Goal: Task Accomplishment & Management: Complete application form

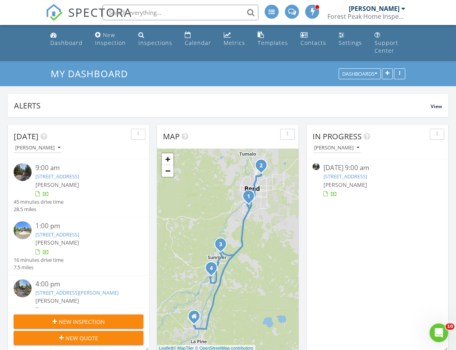
click at [79, 173] on link "[STREET_ADDRESS]" at bounding box center [57, 176] width 44 height 7
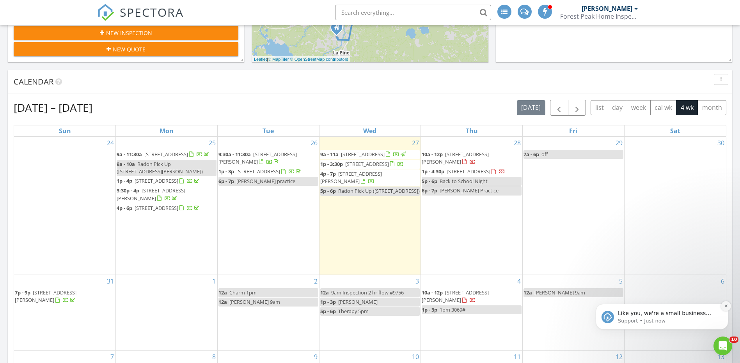
click at [725, 305] on icon "Dismiss notification" at bounding box center [726, 306] width 4 height 4
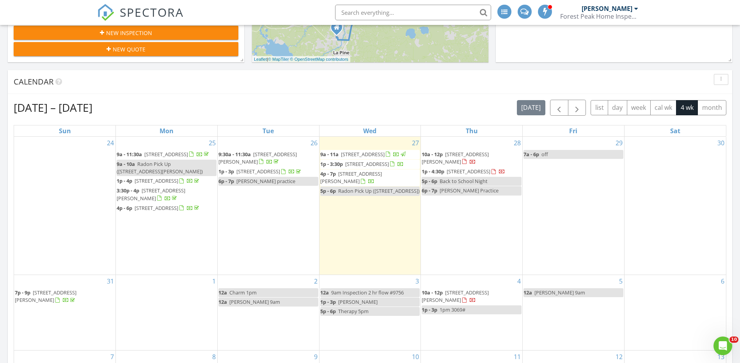
click at [265, 297] on link "12a Charm 1pm" at bounding box center [268, 293] width 100 height 9
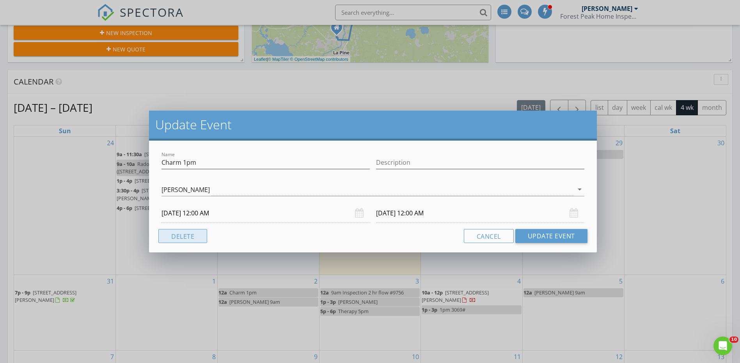
click at [188, 230] on button "Delete" at bounding box center [182, 236] width 49 height 14
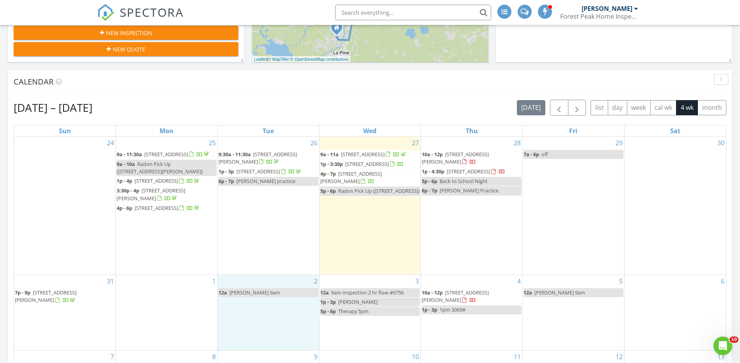
click at [242, 331] on div "2 12a Darcie 9am" at bounding box center [268, 312] width 101 height 75
click at [266, 297] on link "Inspection" at bounding box center [268, 298] width 40 height 12
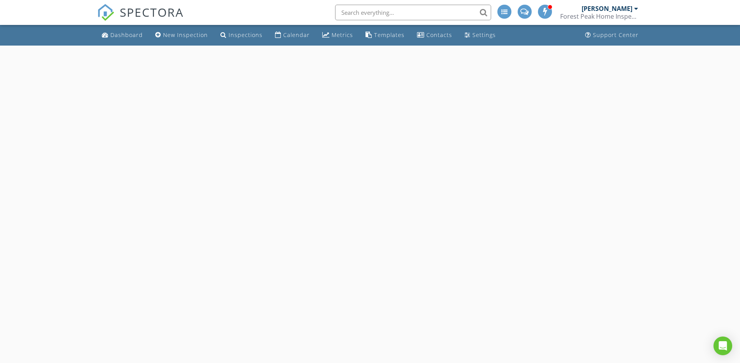
select select "8"
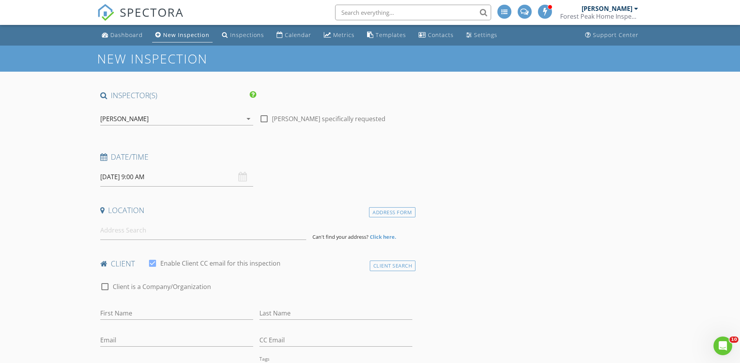
click at [150, 179] on input "09/02/2025 9:00 AM" at bounding box center [176, 177] width 153 height 19
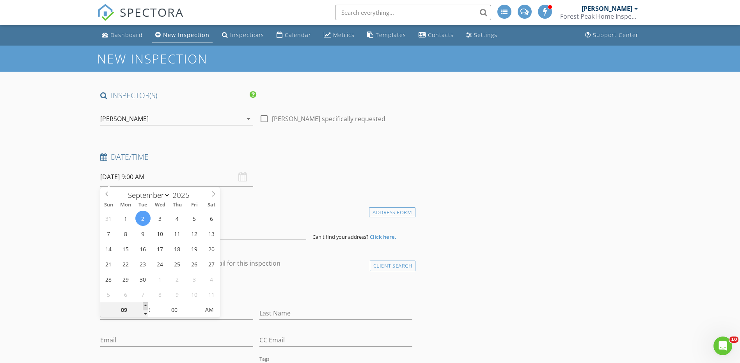
type input "10"
type input "09/02/2025 10:00 AM"
click at [146, 307] on span at bounding box center [145, 307] width 5 height 8
type input "11"
type input "09/02/2025 11:00 AM"
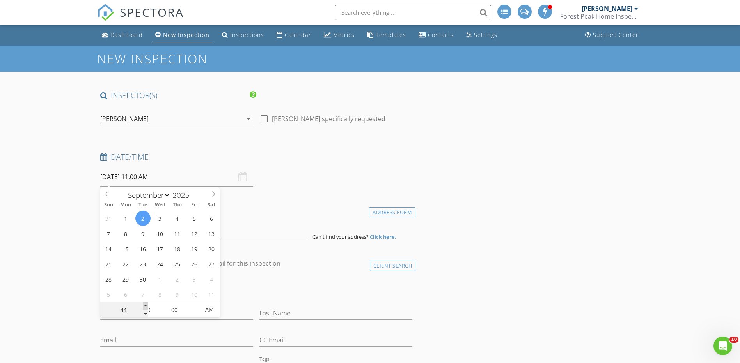
click at [146, 307] on span at bounding box center [145, 307] width 5 height 8
type input "12"
type input "09/02/2025 12:00 PM"
click at [146, 307] on span at bounding box center [145, 307] width 5 height 8
type input "01"
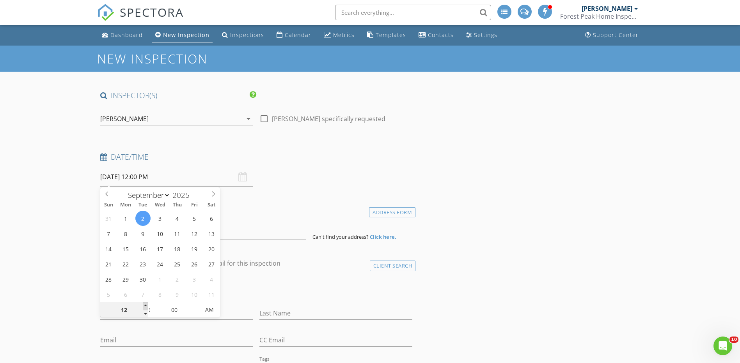
type input "09/02/2025 1:00 PM"
click at [146, 306] on span at bounding box center [145, 307] width 5 height 8
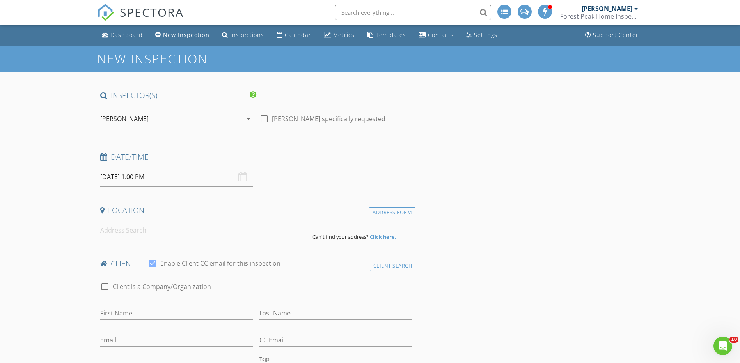
click at [122, 227] on input at bounding box center [203, 230] width 206 height 19
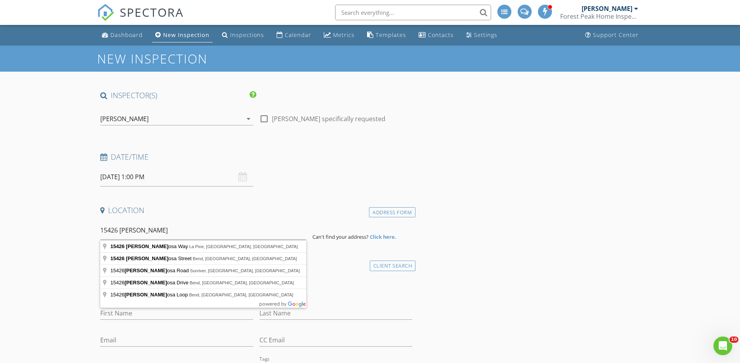
type input "15426 Ponderosa Way, La Pine, OR, USA"
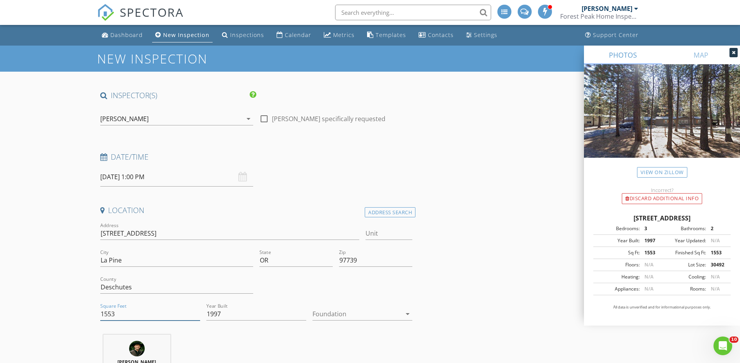
drag, startPoint x: 126, startPoint y: 313, endPoint x: 55, endPoint y: 310, distance: 71.1
type input "2103"
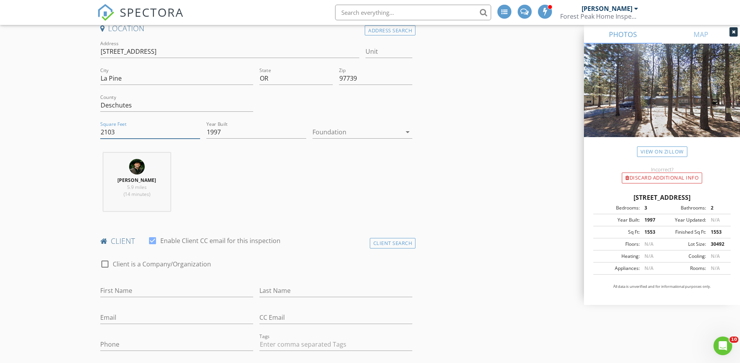
scroll to position [273, 0]
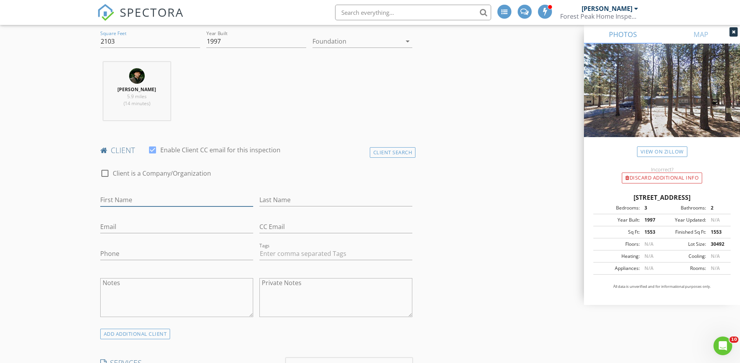
click at [138, 194] on input "First Name" at bounding box center [176, 200] width 153 height 13
type input "john"
type input "Mccafferty"
type input "jpmccafferty1176@gmail.com"
click at [140, 252] on input "Phone" at bounding box center [176, 254] width 153 height 13
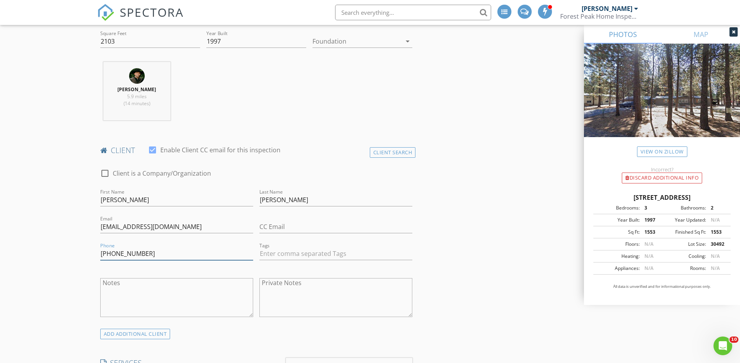
scroll to position [364, 0]
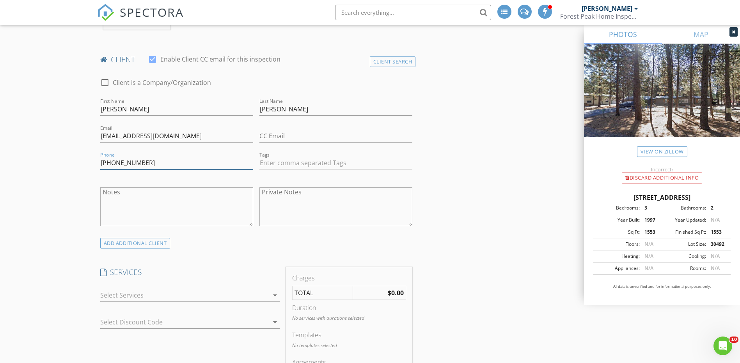
type input "541-817-9365"
click at [146, 296] on div at bounding box center [184, 295] width 168 height 12
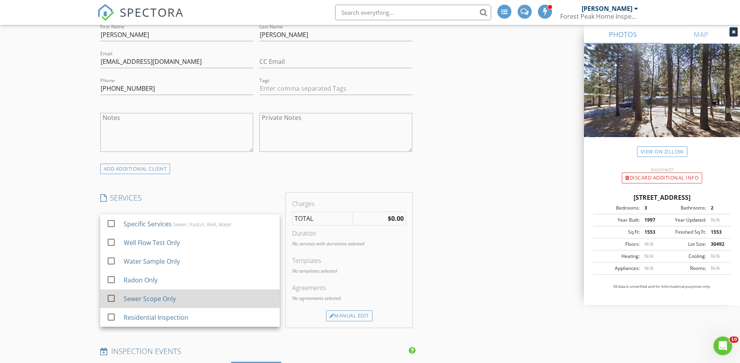
scroll to position [455, 0]
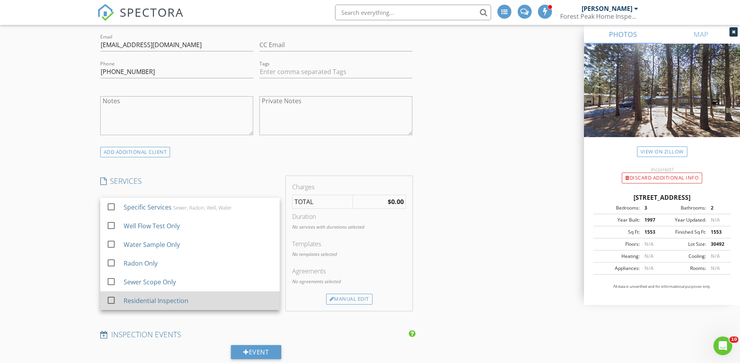
click at [141, 301] on div "Residential Inspection" at bounding box center [155, 300] width 65 height 9
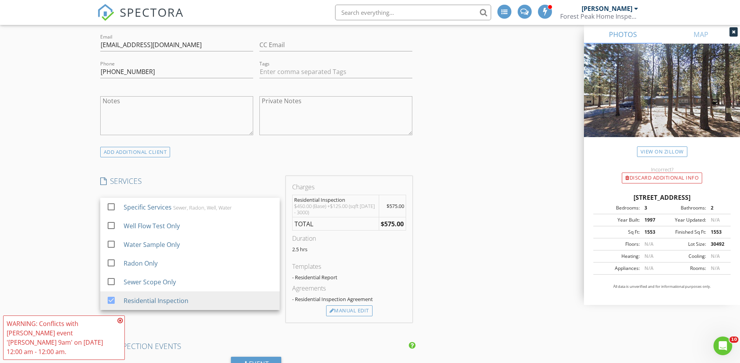
click at [69, 233] on div "New Inspection INSPECTOR(S) check_box Dylan Ashley PRIMARY Dylan Ashley arrow_d…" at bounding box center [370, 308] width 740 height 1434
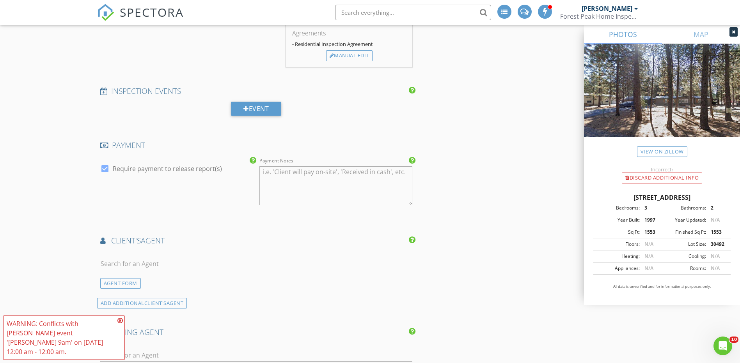
scroll to position [728, 0]
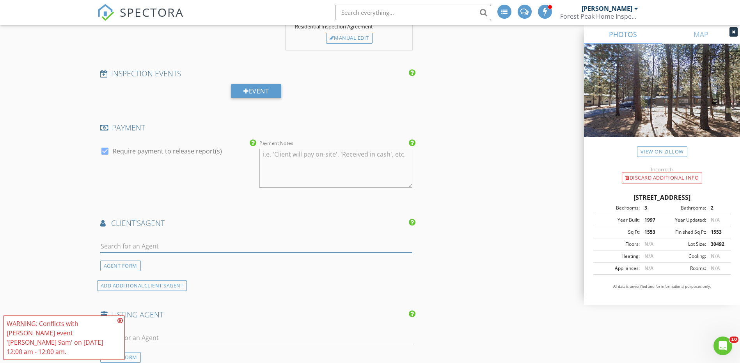
click at [161, 247] on input "text" at bounding box center [256, 246] width 312 height 13
type input "charm"
click at [162, 265] on li "Charm Piatt" at bounding box center [257, 264] width 312 height 22
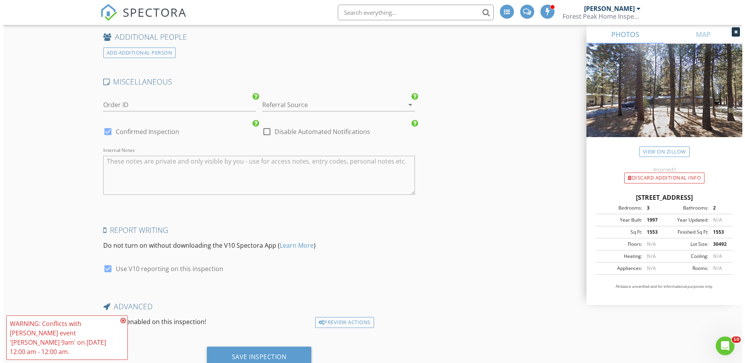
scroll to position [1265, 0]
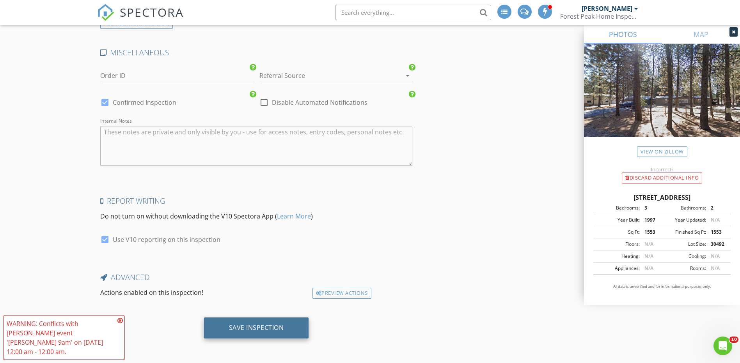
click at [238, 328] on div "Save Inspection" at bounding box center [256, 328] width 55 height 8
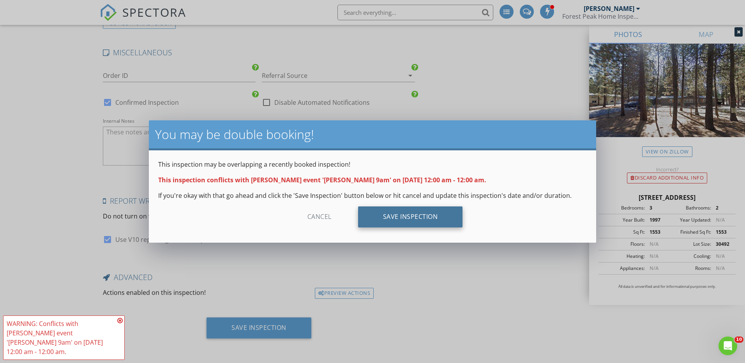
click at [392, 211] on div "Save Inspection" at bounding box center [410, 217] width 105 height 21
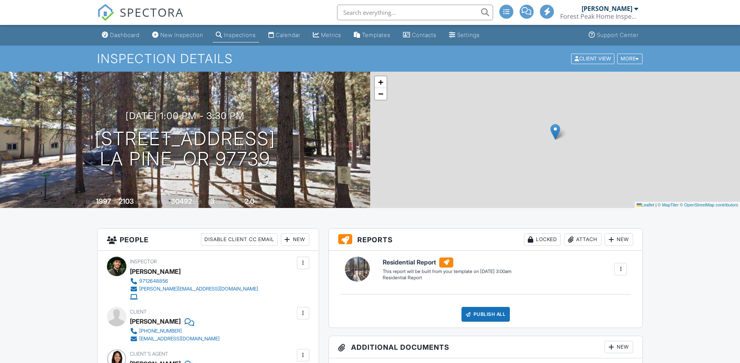
click at [119, 41] on link "Dashboard" at bounding box center [121, 35] width 44 height 14
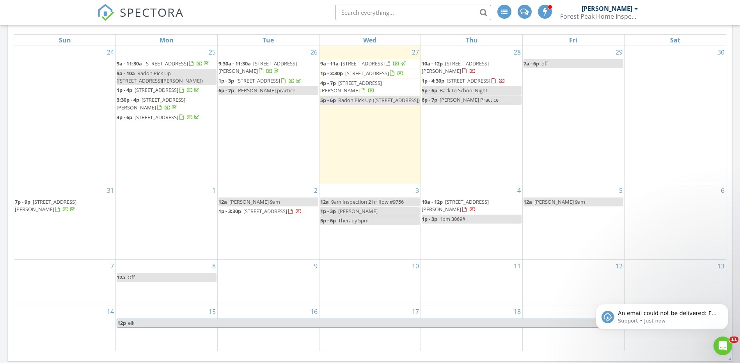
click at [350, 253] on div "3 12a 9am Inspection 2 hr flow #9756 1p - 3p [PERSON_NAME] 5p - 6p Therapy 5pm" at bounding box center [369, 221] width 101 height 75
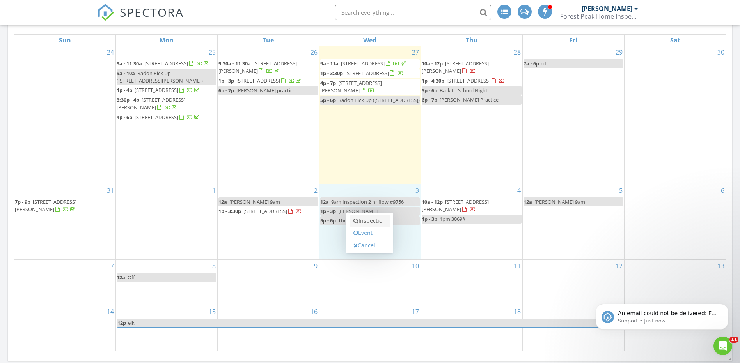
click at [366, 221] on link "Inspection" at bounding box center [369, 221] width 40 height 12
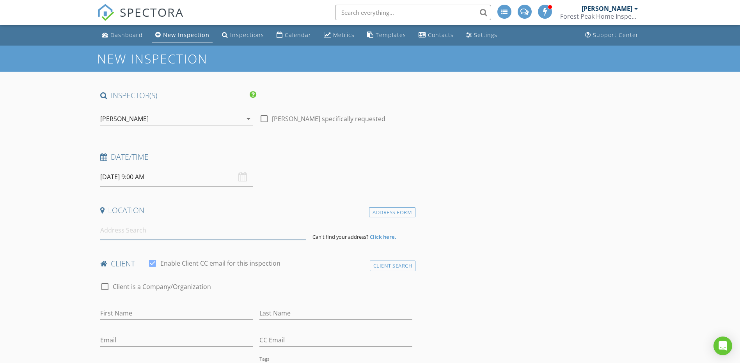
click at [132, 234] on input at bounding box center [203, 230] width 206 height 19
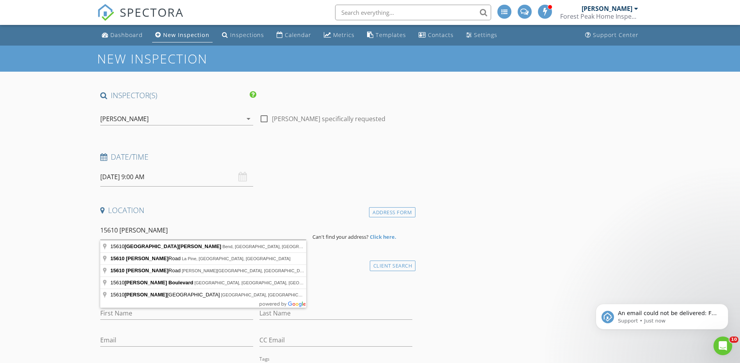
type input "15610 Burgess Road, La Pine, OR, USA"
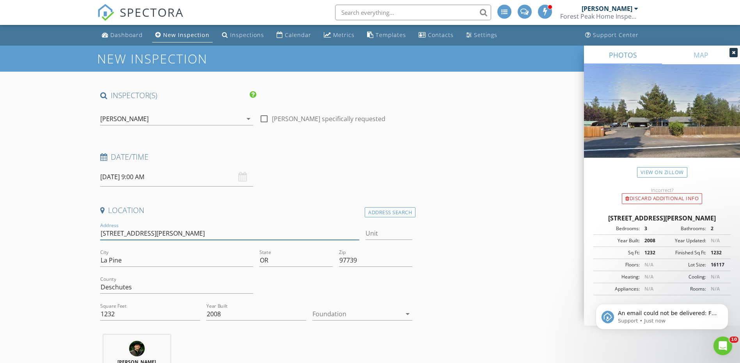
drag, startPoint x: 156, startPoint y: 233, endPoint x: 95, endPoint y: 241, distance: 61.8
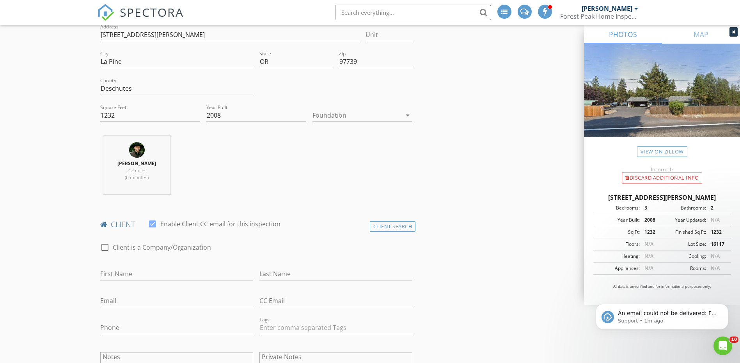
scroll to position [273, 0]
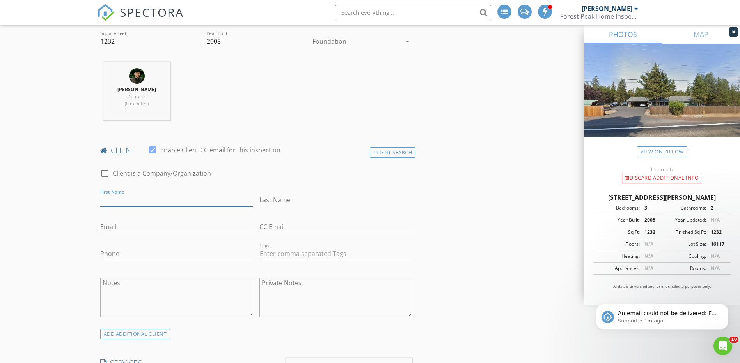
click at [115, 201] on input "First Name" at bounding box center [176, 200] width 153 height 13
type input "Keith"
type input "Shaffor"
type input "keithshaffor73@gmail.com"
click at [120, 247] on div "Phone" at bounding box center [176, 255] width 153 height 25
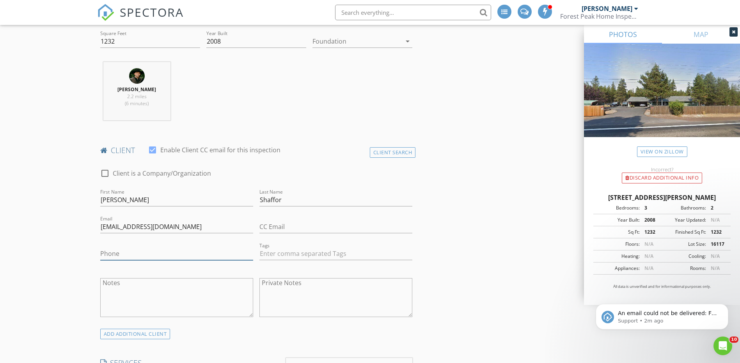
click at [123, 257] on input "Phone" at bounding box center [176, 254] width 153 height 13
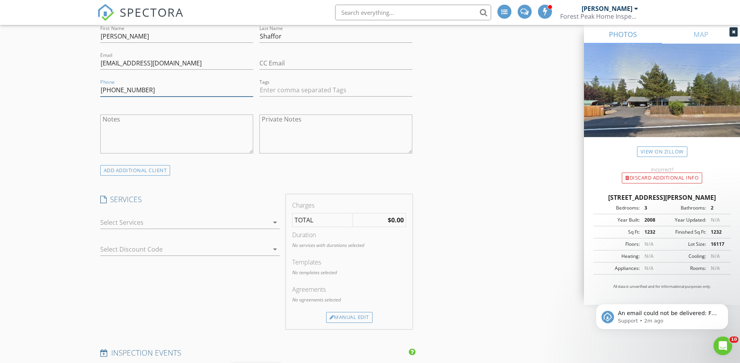
scroll to position [455, 0]
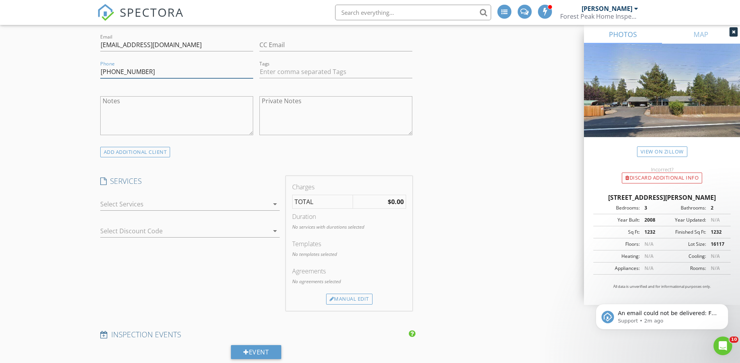
type input "719-505-4066"
click at [124, 205] on div at bounding box center [184, 204] width 168 height 12
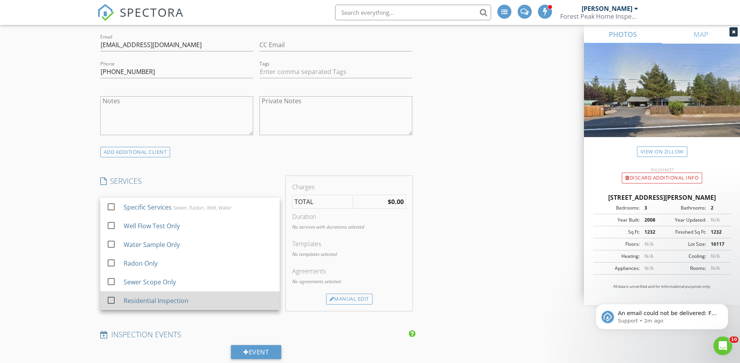
click at [143, 302] on div "Residential Inspection" at bounding box center [155, 300] width 65 height 9
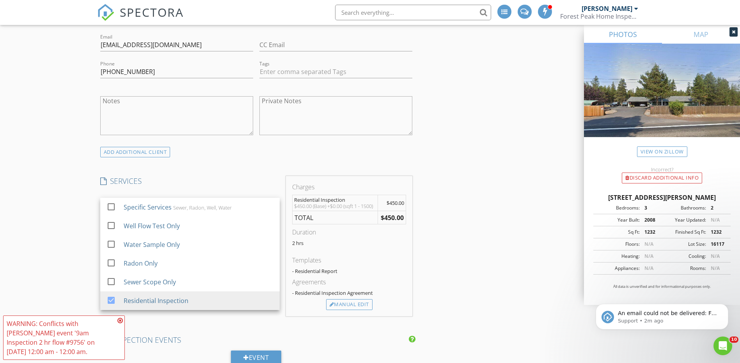
click at [59, 250] on div "New Inspection INSPECTOR(S) check_box Dylan Ashley PRIMARY Dylan Ashley arrow_d…" at bounding box center [370, 305] width 740 height 1428
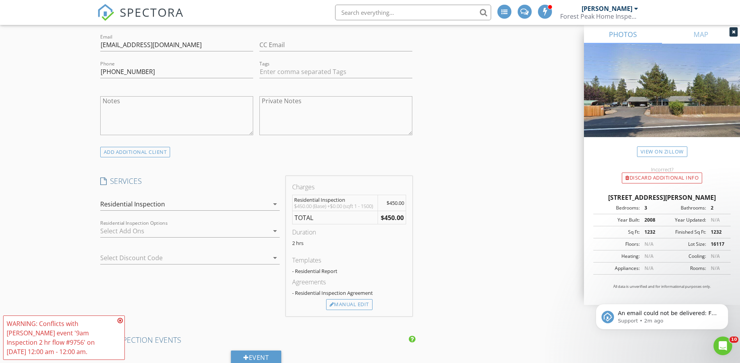
click at [160, 233] on div at bounding box center [184, 231] width 168 height 12
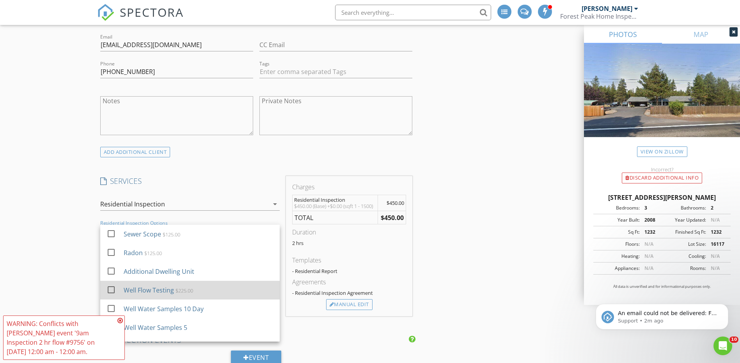
click at [157, 287] on div "Well Flow Testing" at bounding box center [148, 290] width 50 height 9
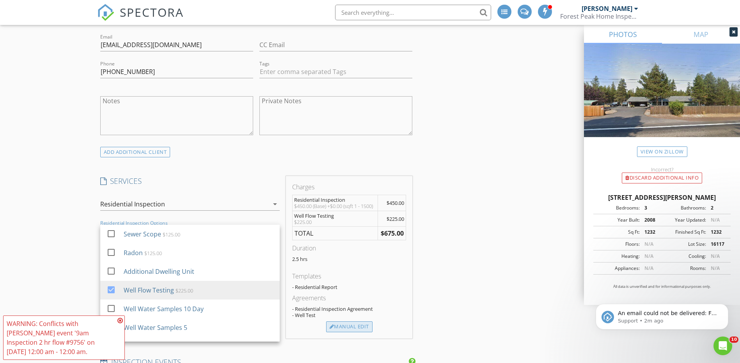
click at [346, 326] on div "Manual Edit" at bounding box center [349, 327] width 46 height 11
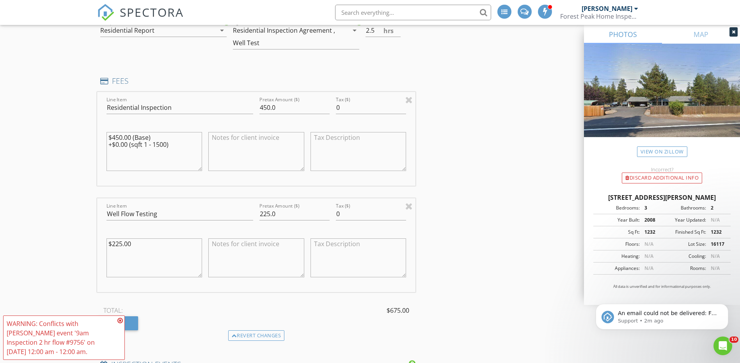
scroll to position [637, 0]
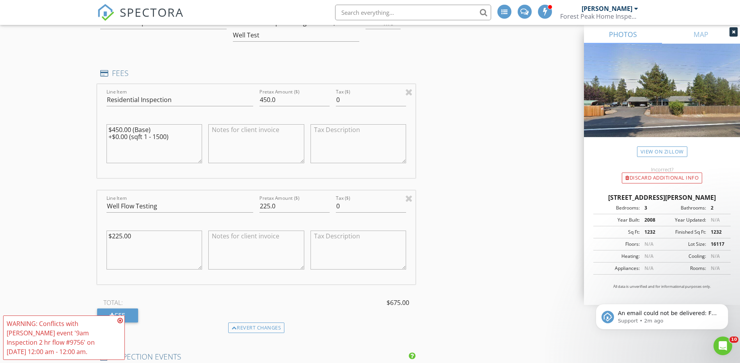
click at [132, 247] on textarea "$225.00" at bounding box center [154, 250] width 96 height 39
type textarea "$225.00 + $100.00 (2 hour flow)"
click at [263, 207] on input "225.0" at bounding box center [294, 206] width 70 height 13
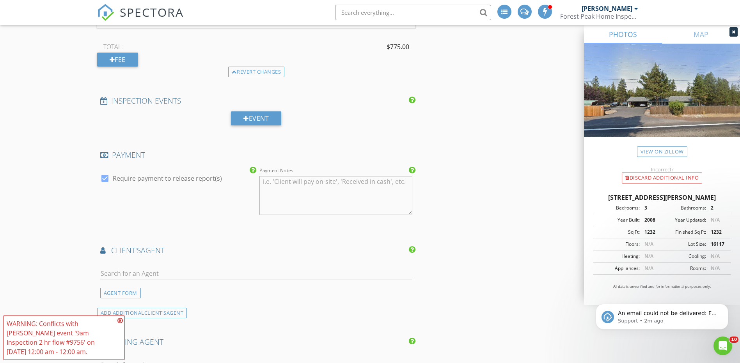
scroll to position [910, 0]
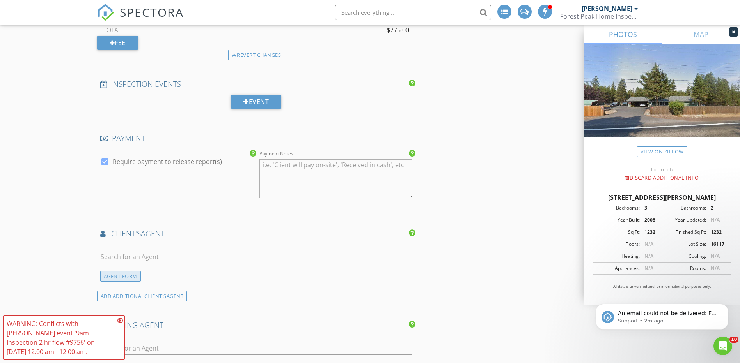
type input "325.0"
click at [120, 278] on div "AGENT FORM" at bounding box center [120, 276] width 41 height 11
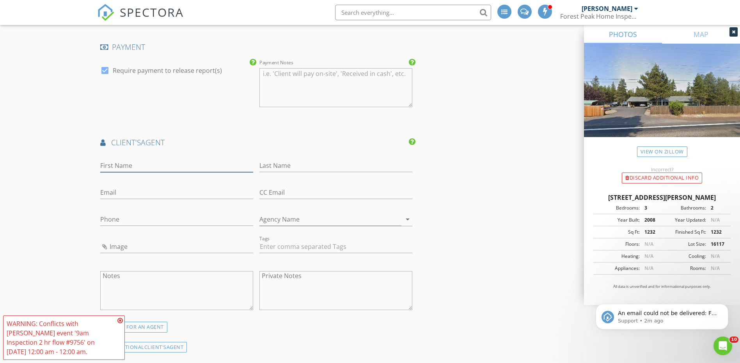
click at [135, 165] on input "First Name" at bounding box center [176, 165] width 153 height 13
type input "Diane"
type input "Lebeda"
click at [143, 193] on input "Email" at bounding box center [176, 192] width 153 height 13
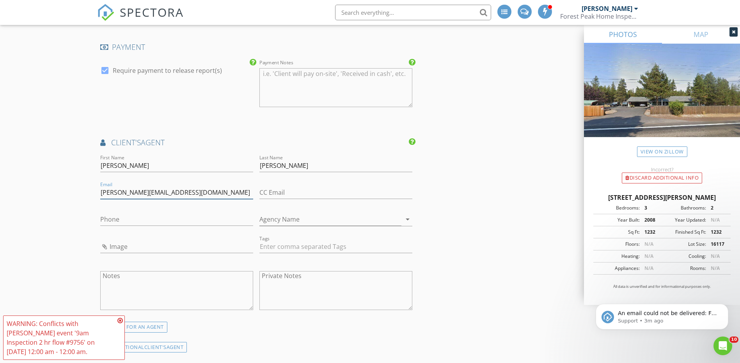
type input "diane@prbend.com"
click at [157, 223] on input "Phone" at bounding box center [176, 219] width 153 height 13
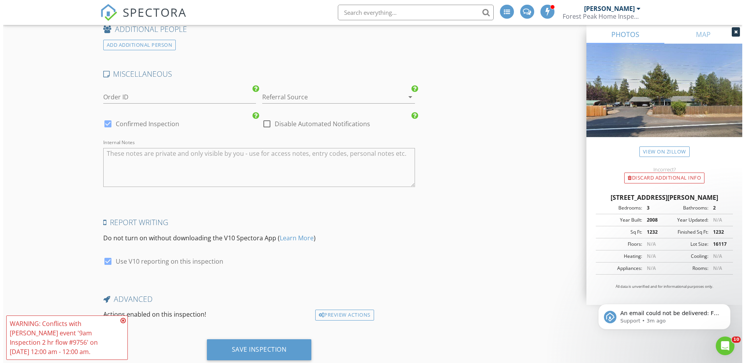
scroll to position [1451, 0]
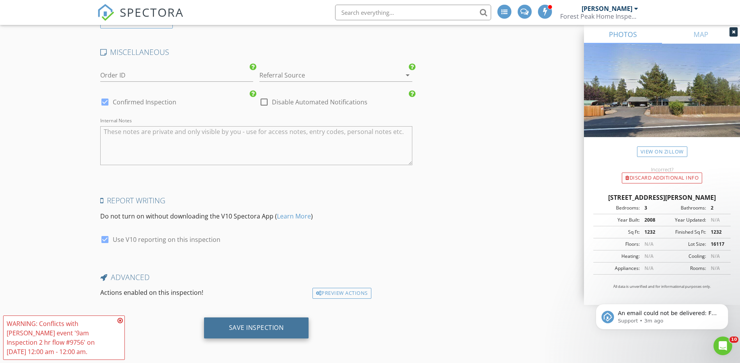
type input "541-815-9756"
click at [249, 330] on div "Save Inspection" at bounding box center [256, 328] width 55 height 8
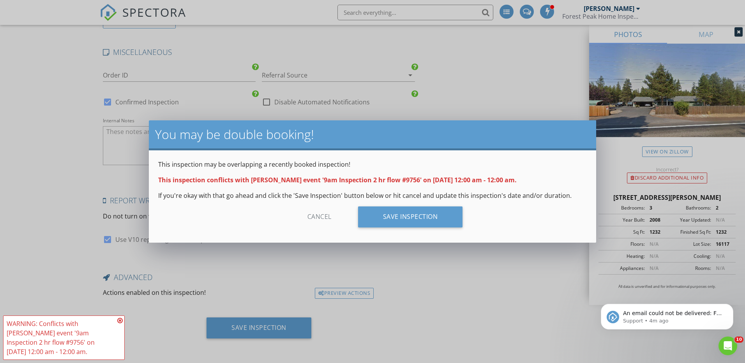
click at [427, 228] on div "Cancel Save Inspection" at bounding box center [372, 220] width 428 height 27
click at [428, 220] on div "Save Inspection" at bounding box center [410, 217] width 105 height 21
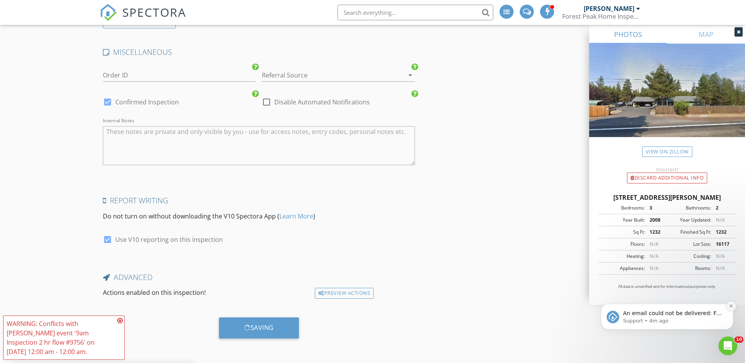
click at [731, 309] on button "Dismiss notification" at bounding box center [731, 306] width 10 height 10
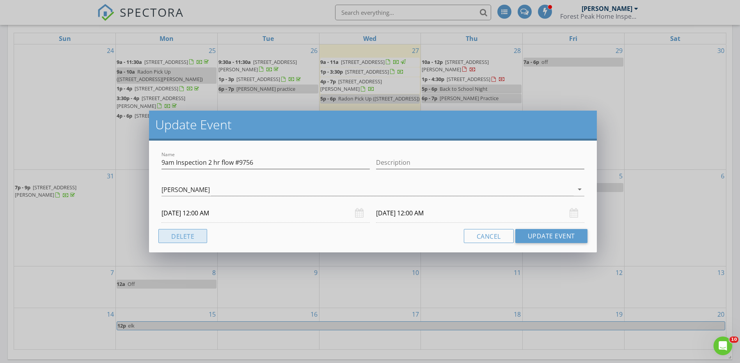
click at [181, 237] on button "Delete" at bounding box center [182, 236] width 49 height 14
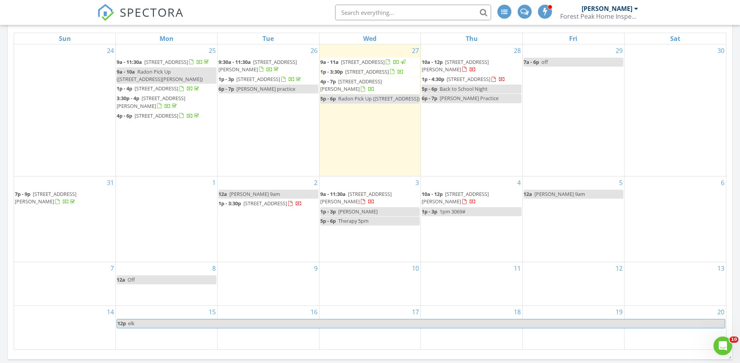
click at [334, 258] on div "3 9a - 11:30a 15610 Burgess Rd, La Pine 97739 1p - 3p Noah 5p - 6p Therapy 5pm" at bounding box center [369, 219] width 101 height 85
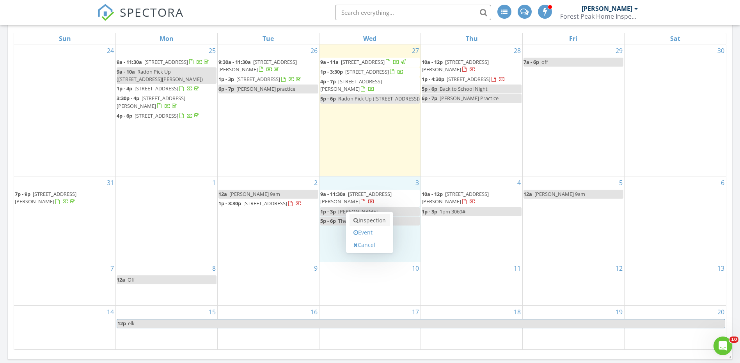
click at [363, 221] on link "Inspection" at bounding box center [369, 220] width 40 height 12
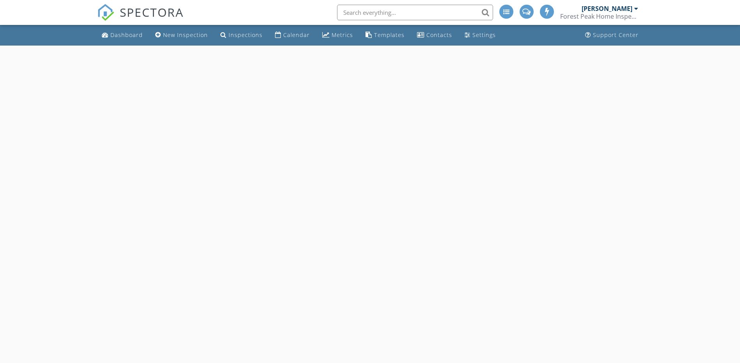
select select "8"
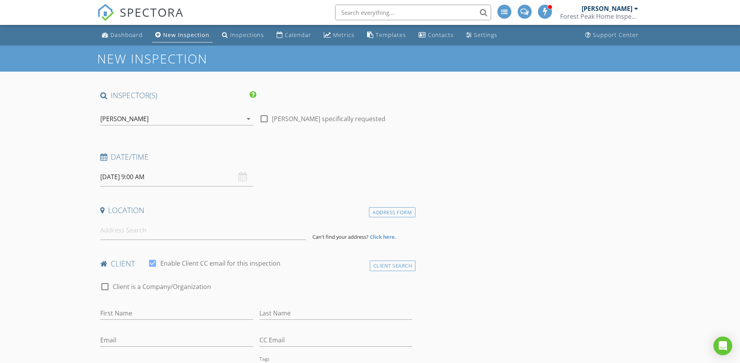
click at [143, 173] on input "09/03/2025 9:00 AM" at bounding box center [176, 177] width 153 height 19
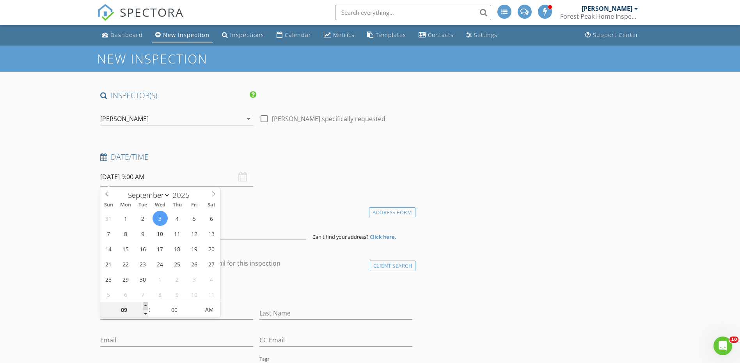
type input "10"
type input "09/03/2025 10:00 AM"
click at [145, 304] on span at bounding box center [145, 307] width 5 height 8
type input "11"
type input "09/03/2025 11:00 AM"
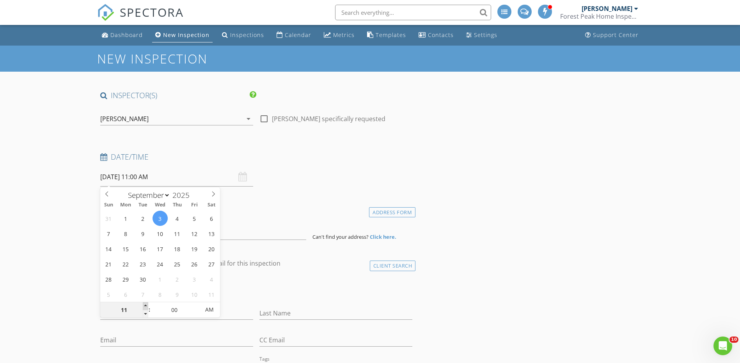
click at [145, 304] on span at bounding box center [145, 307] width 5 height 8
type input "12"
type input "09/03/2025 12:00 PM"
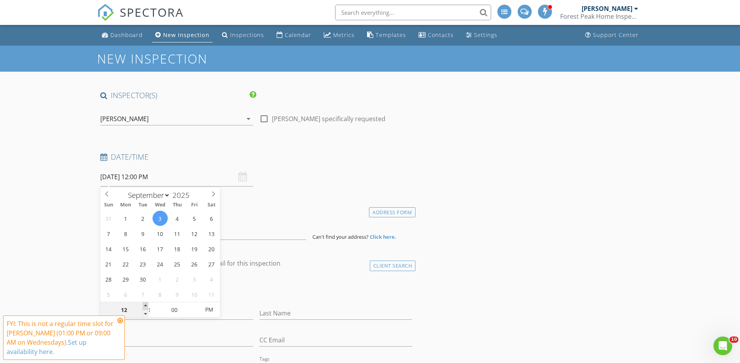
type input "01"
type input "09/03/2025 1:00 PM"
click at [146, 306] on span at bounding box center [145, 307] width 5 height 8
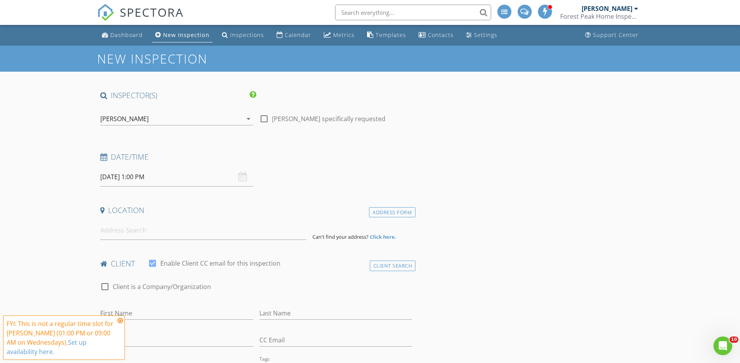
click at [161, 230] on input at bounding box center [203, 230] width 206 height 19
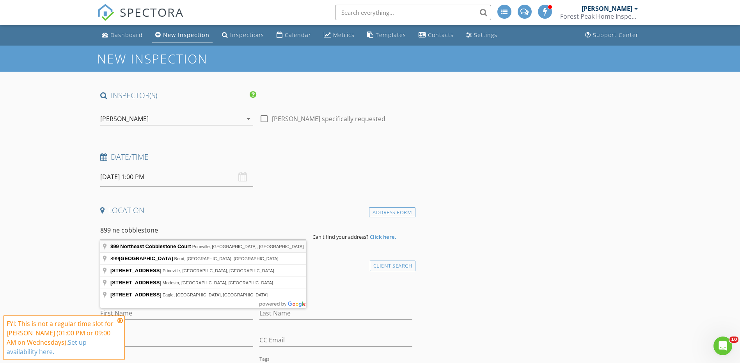
type input "899 Northeast Cobblestone Court, Prineville, OR, USA"
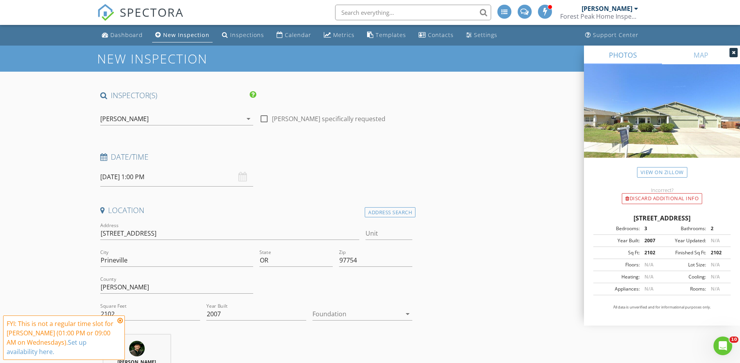
click at [121, 320] on icon at bounding box center [119, 321] width 5 height 6
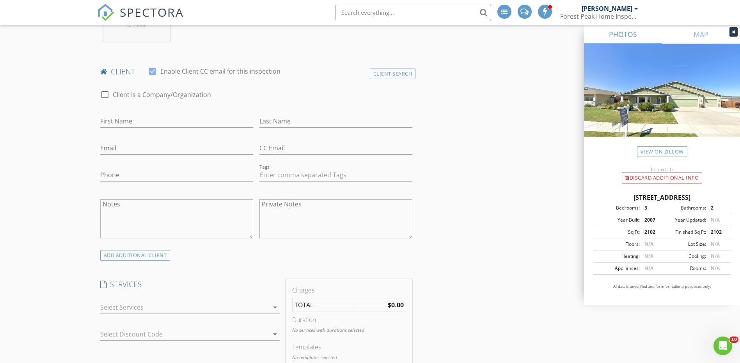
scroll to position [364, 0]
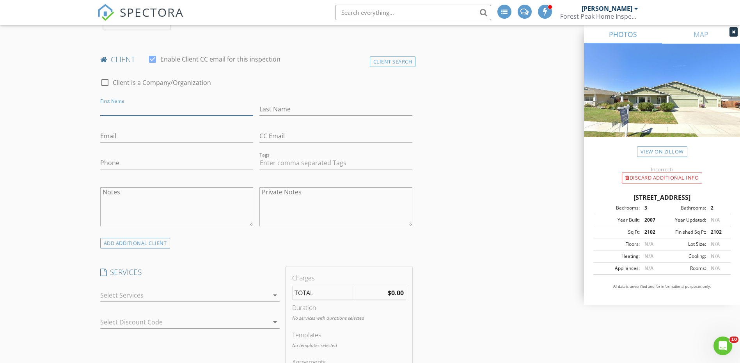
click at [142, 112] on input "First Name" at bounding box center [176, 109] width 153 height 13
type input "Meria"
type input "Page"
type input "pageclan5@centurylink.net"
click at [139, 164] on input "Phone" at bounding box center [176, 163] width 153 height 13
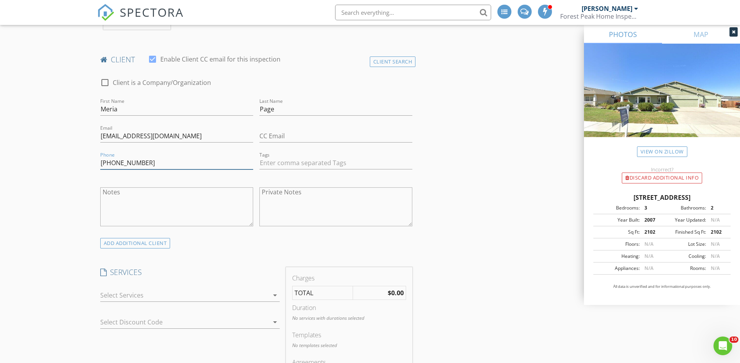
type input "541-815-9408"
click at [167, 294] on div at bounding box center [184, 295] width 168 height 12
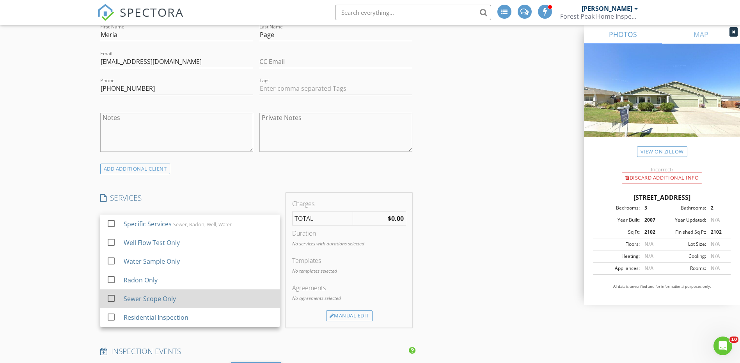
scroll to position [455, 0]
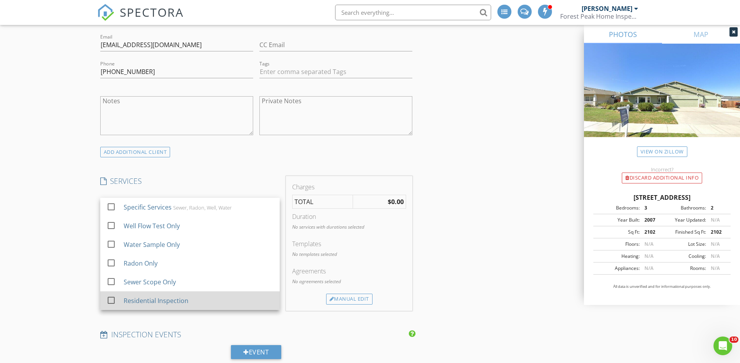
click at [136, 301] on div "Residential Inspection" at bounding box center [155, 300] width 65 height 9
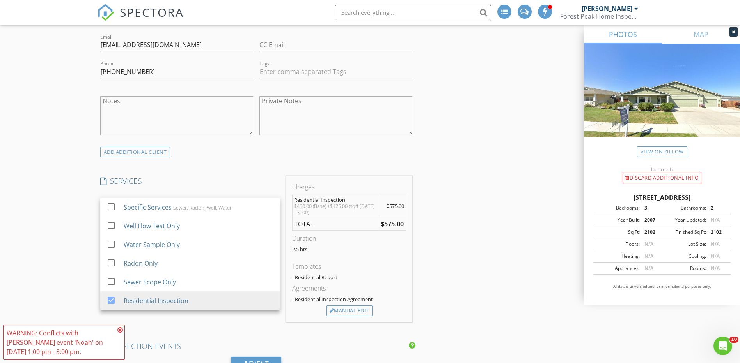
click at [86, 252] on div "New Inspection INSPECTOR(S) check_box Dylan Ashley PRIMARY Dylan Ashley arrow_d…" at bounding box center [370, 308] width 740 height 1434
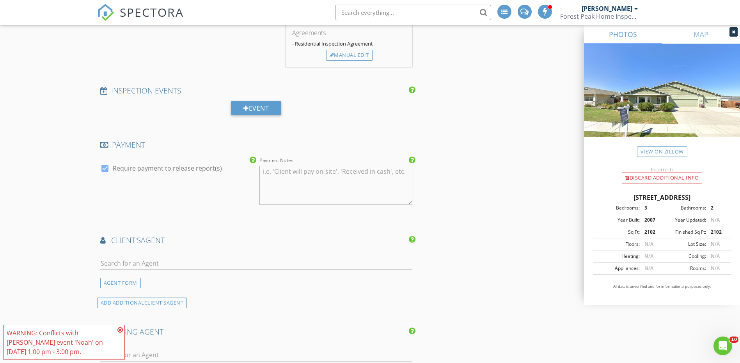
scroll to position [728, 0]
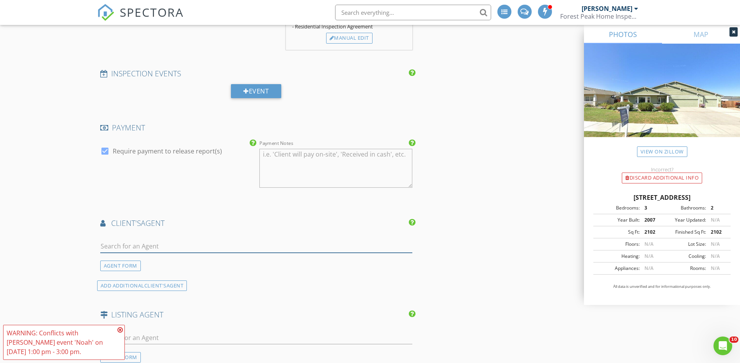
click at [155, 245] on input "text" at bounding box center [256, 246] width 312 height 13
type input "noah"
click at [158, 261] on div "Noah Von Borstel" at bounding box center [150, 260] width 56 height 9
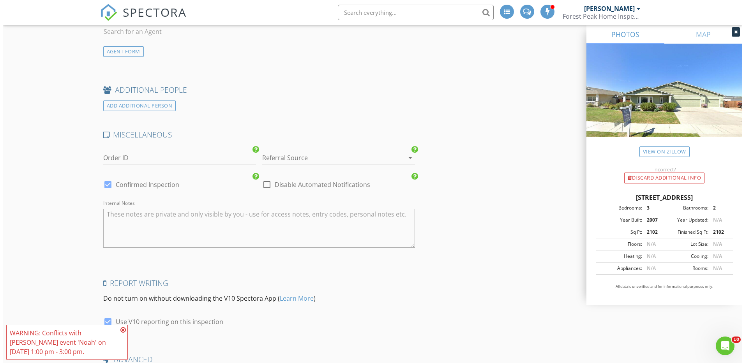
scroll to position [1265, 0]
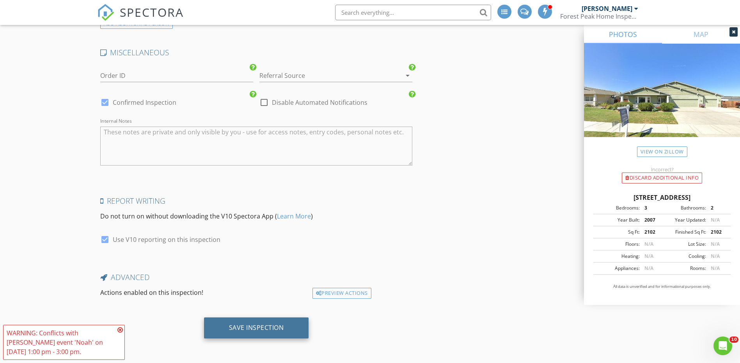
click at [255, 329] on div "Save Inspection" at bounding box center [256, 328] width 55 height 8
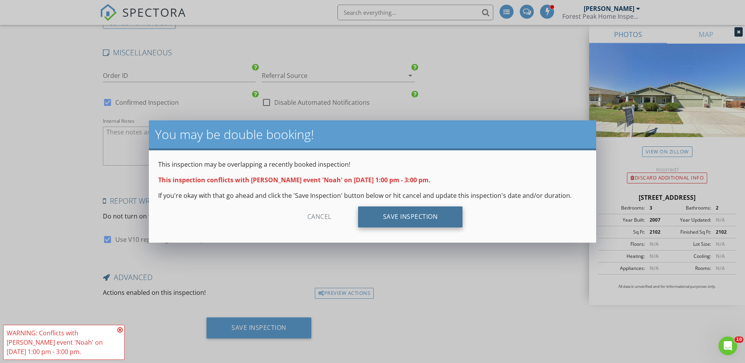
click at [422, 209] on div "Save Inspection" at bounding box center [410, 217] width 105 height 21
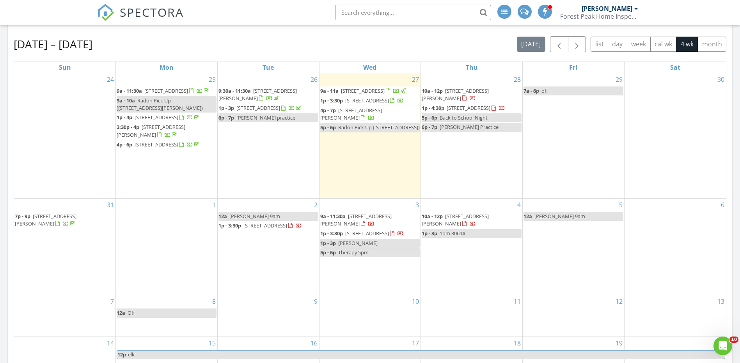
scroll to position [364, 0]
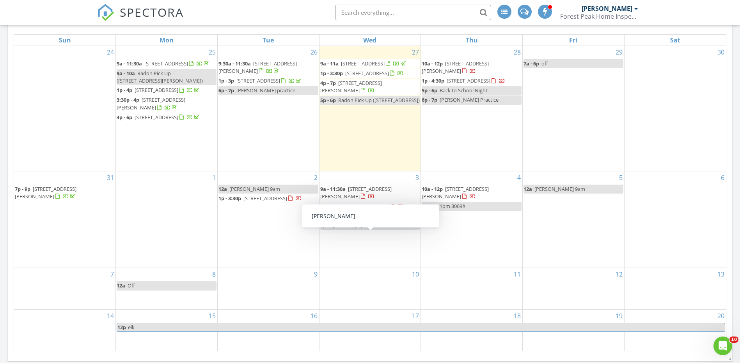
click at [352, 221] on link "1p - 3p Noah" at bounding box center [370, 216] width 100 height 9
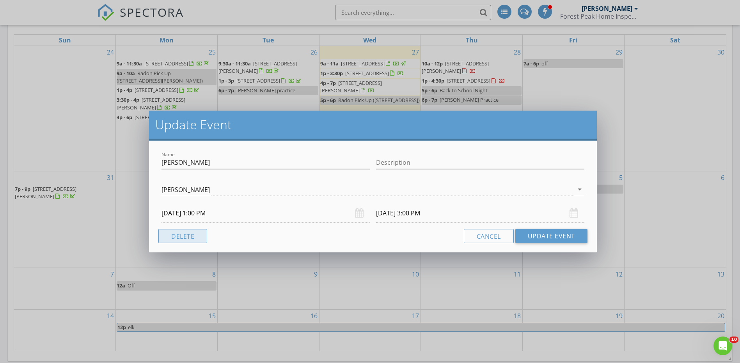
click at [187, 235] on button "Delete" at bounding box center [182, 236] width 49 height 14
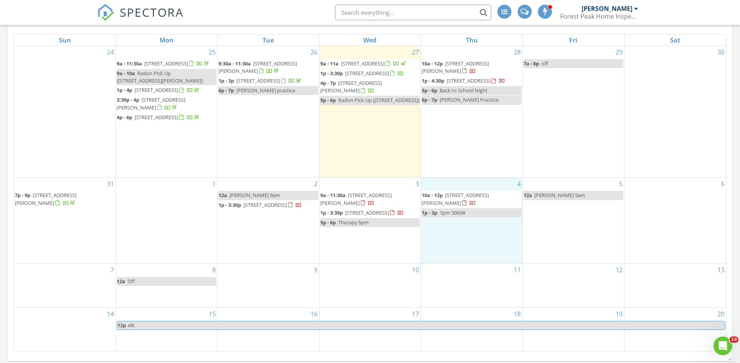
click at [436, 247] on div "4 10a - 12p 3403 NW 8th St, Redmond 97756 1p - 3p 1pm 3069#" at bounding box center [471, 221] width 101 height 86
click at [475, 214] on link "Inspection" at bounding box center [471, 214] width 40 height 12
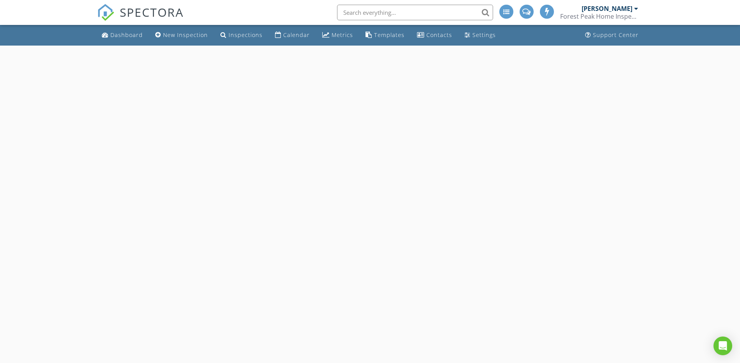
select select "8"
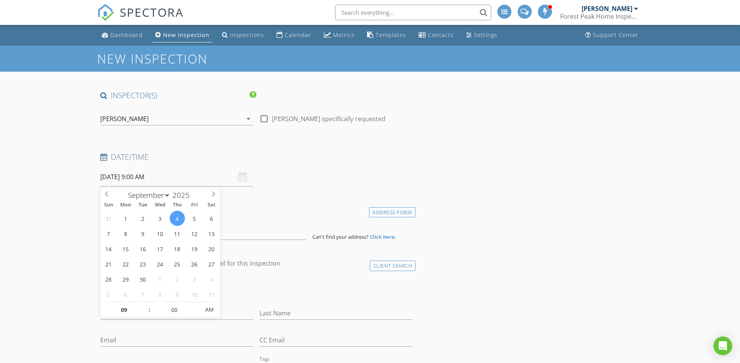
click at [147, 174] on input "[DATE] 9:00 AM" at bounding box center [176, 177] width 153 height 19
type input "10"
type input "[DATE] 10:00 AM"
click at [147, 307] on span at bounding box center [145, 307] width 5 height 8
type input "11"
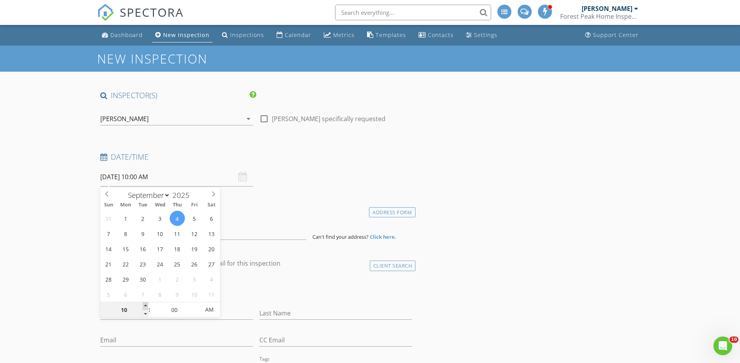
type input "[DATE] 11:00 AM"
click at [147, 307] on span at bounding box center [145, 307] width 5 height 8
type input "12"
type input "[DATE] 12:00 PM"
click at [147, 307] on span at bounding box center [145, 307] width 5 height 8
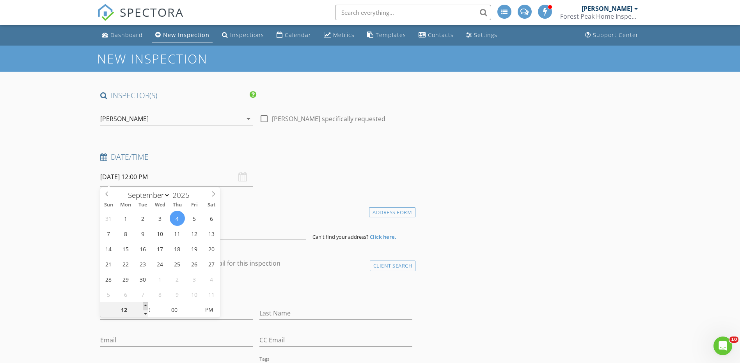
type input "01"
type input "[DATE] 1:00 PM"
click at [147, 307] on span at bounding box center [145, 307] width 5 height 8
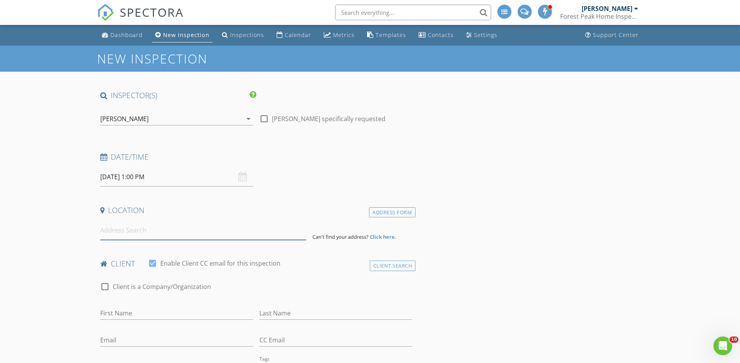
click at [160, 226] on input at bounding box center [203, 230] width 206 height 19
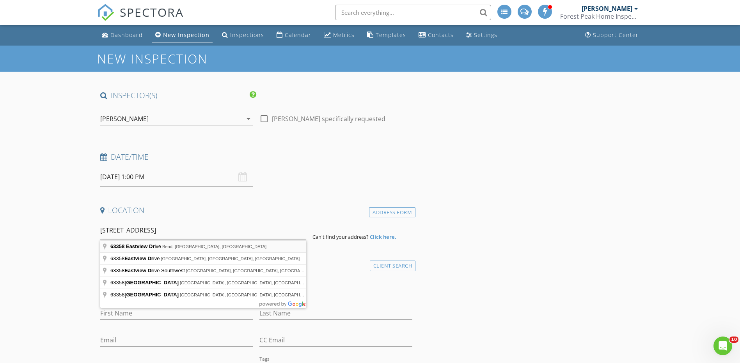
type input "[STREET_ADDRESS]"
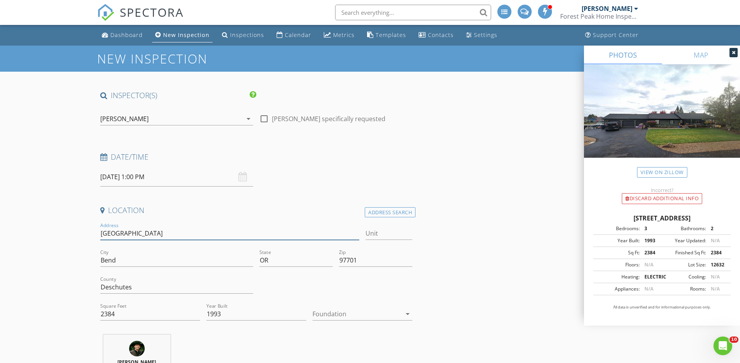
drag, startPoint x: 165, startPoint y: 231, endPoint x: 80, endPoint y: 228, distance: 85.0
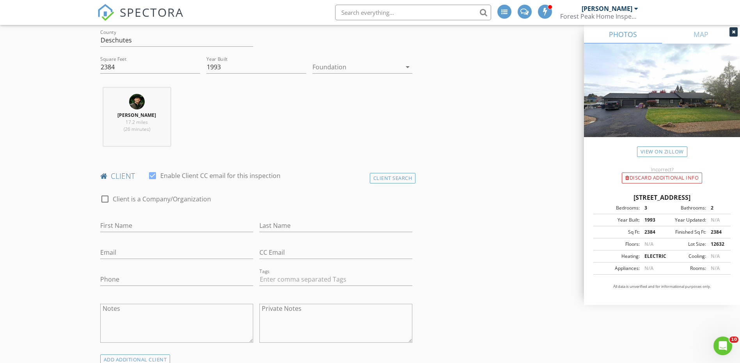
scroll to position [273, 0]
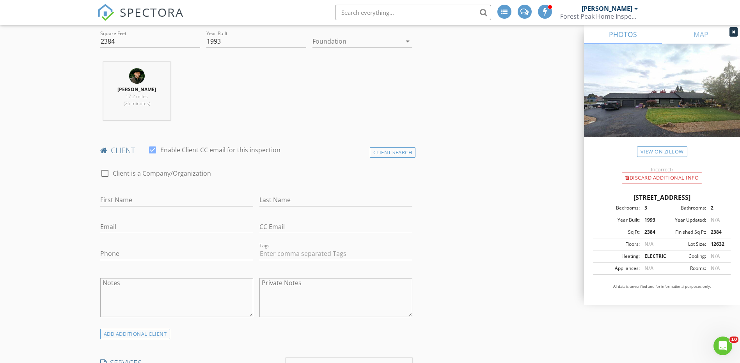
click at [150, 193] on div "First Name" at bounding box center [176, 201] width 153 height 25
click at [157, 198] on input "First Name" at bounding box center [176, 200] width 153 height 13
type input "[PERSON_NAME]"
click at [156, 228] on input "Email" at bounding box center [176, 227] width 153 height 13
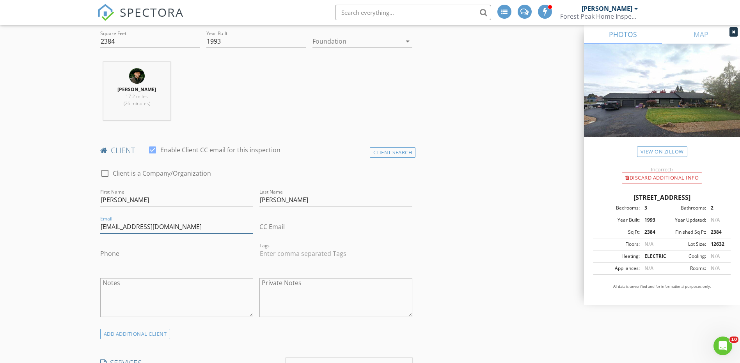
type input "[EMAIL_ADDRESS][DOMAIN_NAME]"
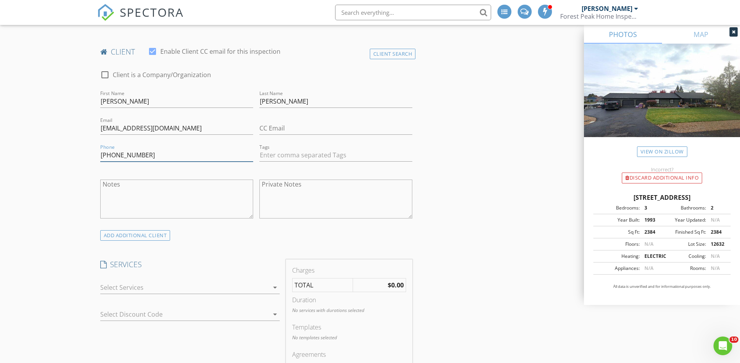
scroll to position [364, 0]
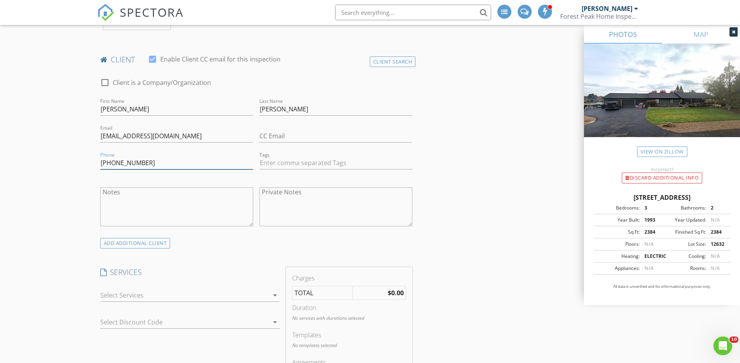
type input "[PHONE_NUMBER]"
click at [154, 293] on div at bounding box center [184, 295] width 168 height 12
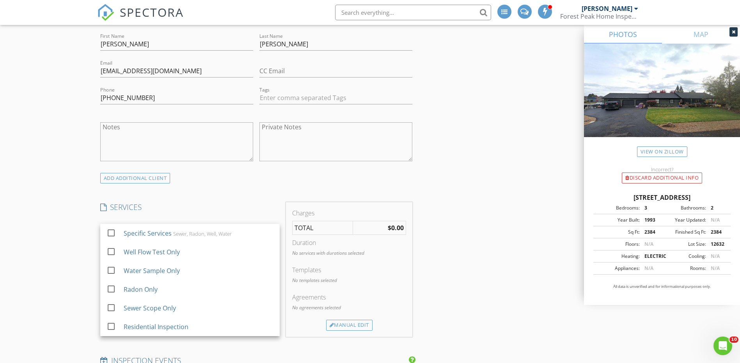
scroll to position [455, 0]
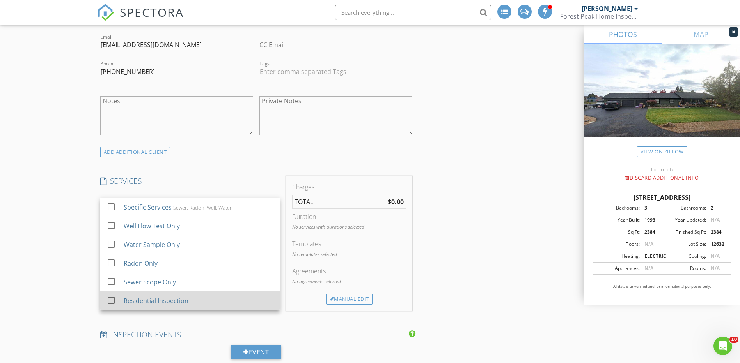
click at [169, 301] on div "Residential Inspection" at bounding box center [155, 300] width 65 height 9
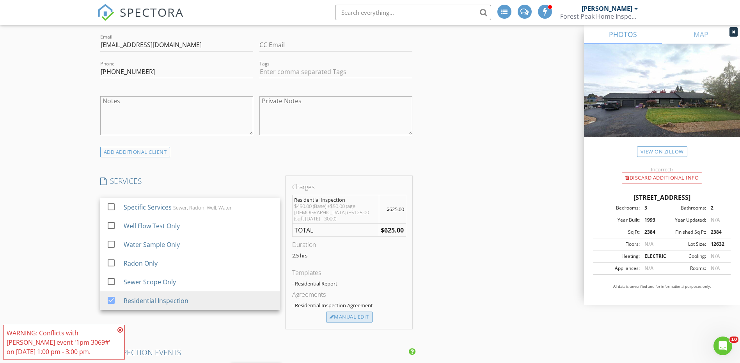
click at [349, 312] on div "Manual Edit" at bounding box center [349, 317] width 46 height 11
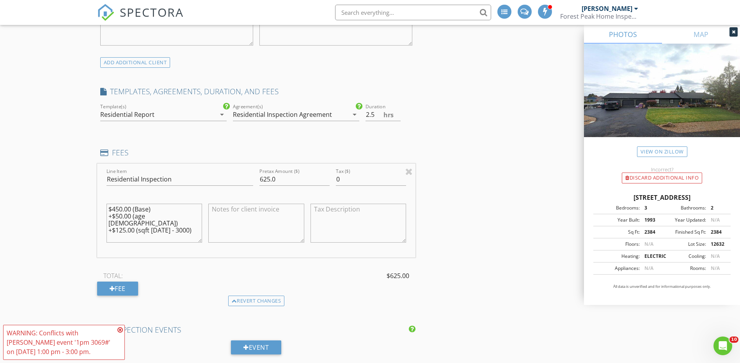
scroll to position [546, 0]
drag, startPoint x: 172, startPoint y: 215, endPoint x: 81, endPoint y: 213, distance: 90.1
click at [81, 213] on div "New Inspection INSPECTOR(S) check_box Dylan Ashley PRIMARY Dylan Ashley arrow_d…" at bounding box center [370, 254] width 740 height 1508
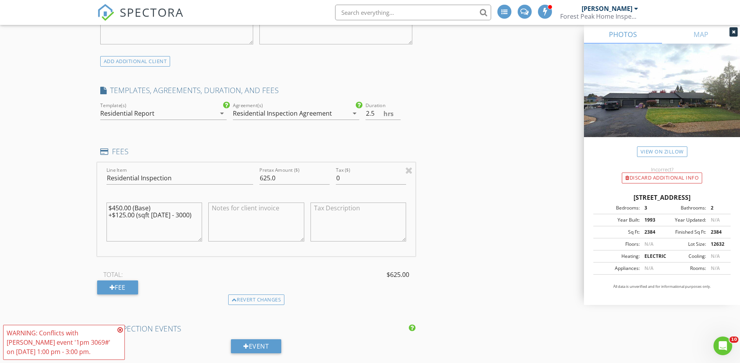
type textarea "$450.00 (Base) +$125.00 (sqft [DATE] - 3000)"
click at [269, 178] on input "625.0" at bounding box center [294, 178] width 70 height 13
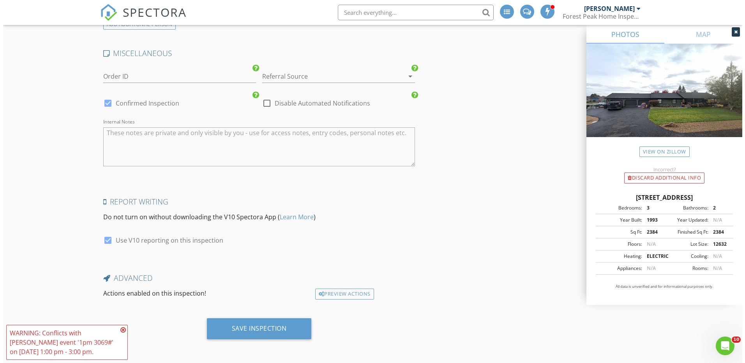
scroll to position [1190, 0]
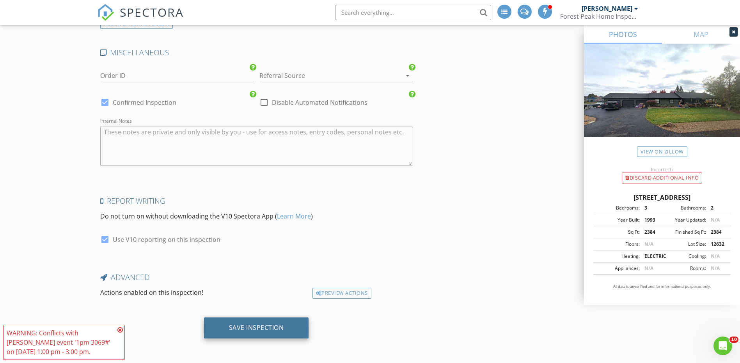
type input "575.0"
click at [249, 326] on div "Save Inspection" at bounding box center [256, 328] width 55 height 8
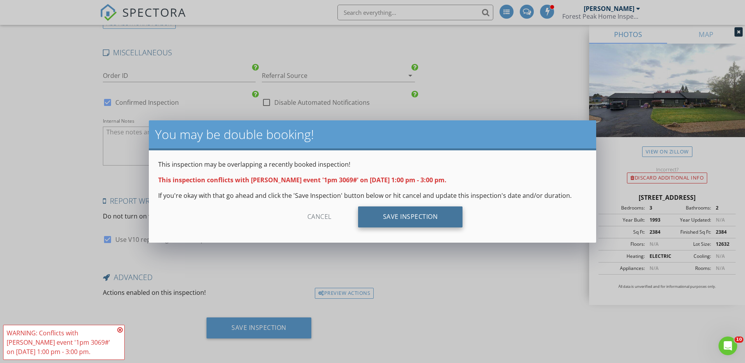
click at [382, 218] on div "Save Inspection" at bounding box center [410, 217] width 105 height 21
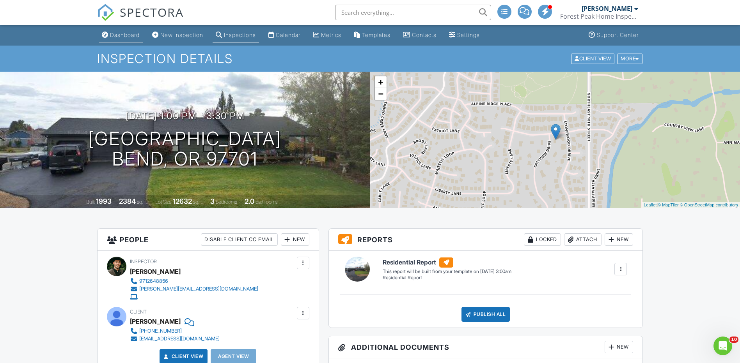
click at [113, 35] on div "Dashboard" at bounding box center [125, 35] width 30 height 7
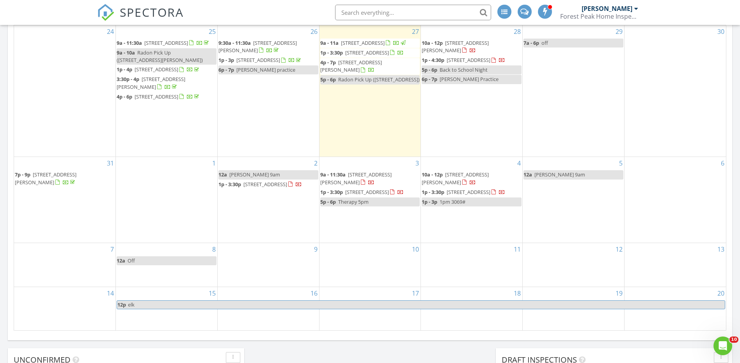
scroll to position [473, 0]
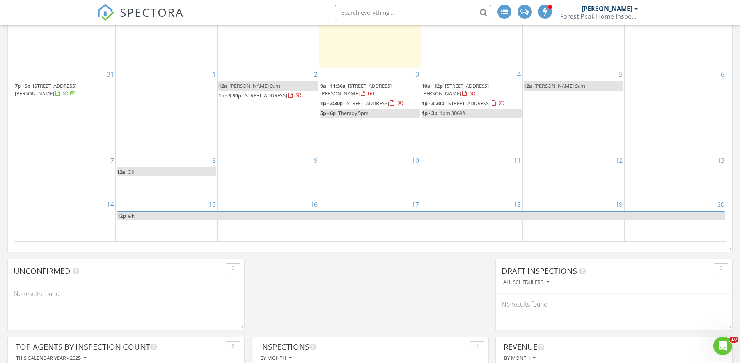
click at [457, 117] on span "1pm 3069#" at bounding box center [452, 113] width 26 height 7
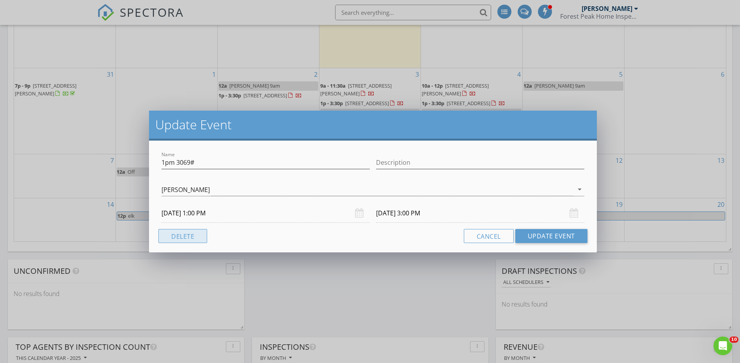
click at [200, 235] on button "Delete" at bounding box center [182, 236] width 49 height 14
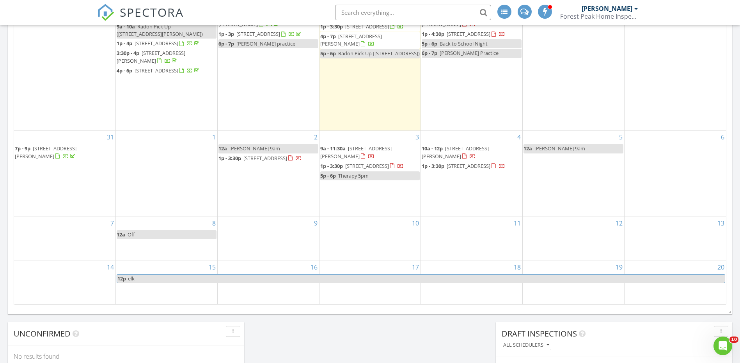
scroll to position [382, 0]
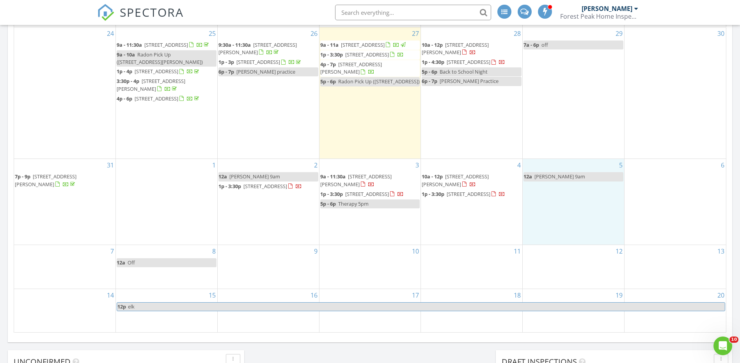
click at [532, 207] on div "5 12a Sharon 9am" at bounding box center [572, 202] width 101 height 86
click at [573, 174] on link "Inspection" at bounding box center [573, 174] width 40 height 12
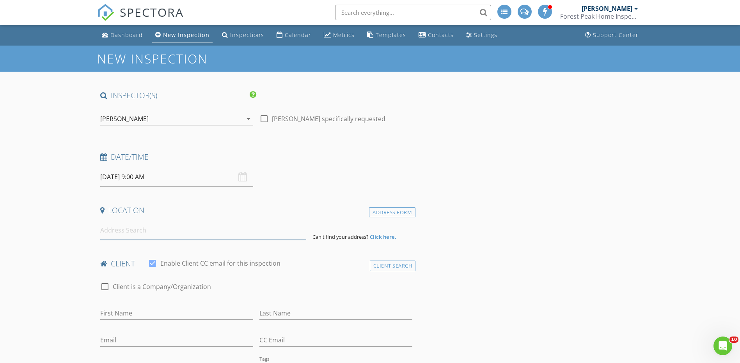
click at [219, 229] on input at bounding box center [203, 230] width 206 height 19
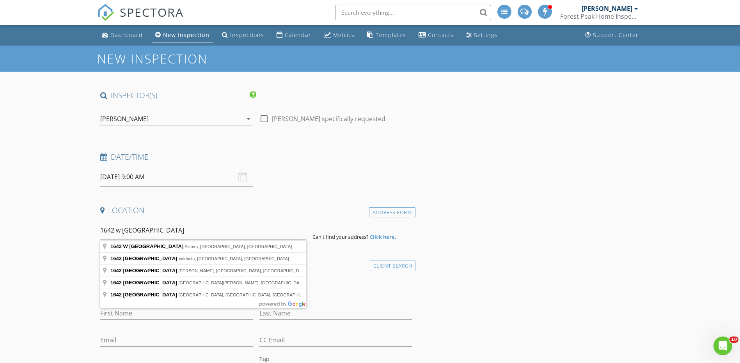
type input "1642 W Hill Ave, Sisters, OR, USA"
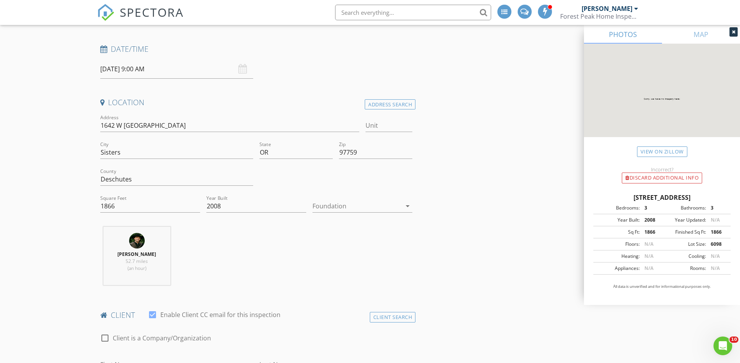
scroll to position [182, 0]
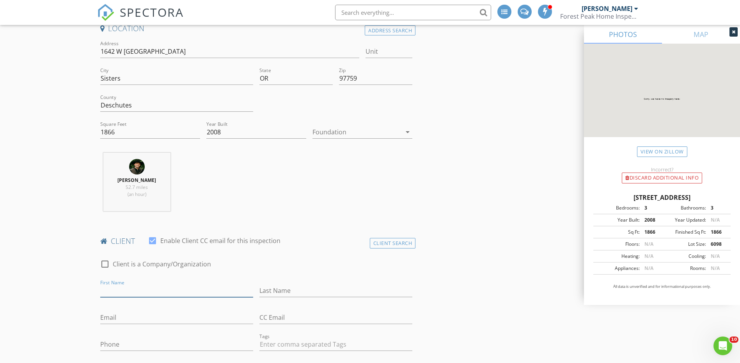
click at [172, 286] on input "First Name" at bounding box center [176, 291] width 153 height 13
type input "Keenan"
type input "V"
type input "Cron"
type input "keenancron@gmail.com"
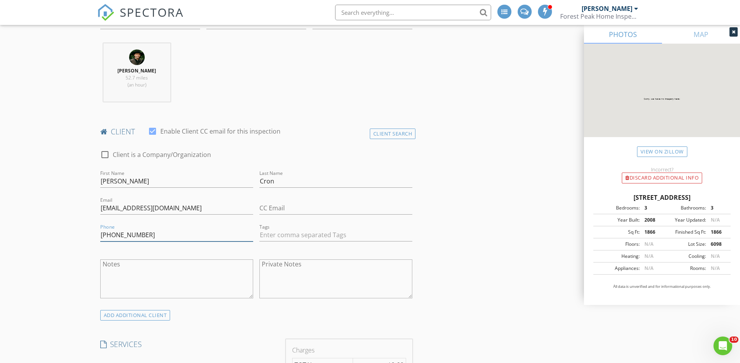
scroll to position [364, 0]
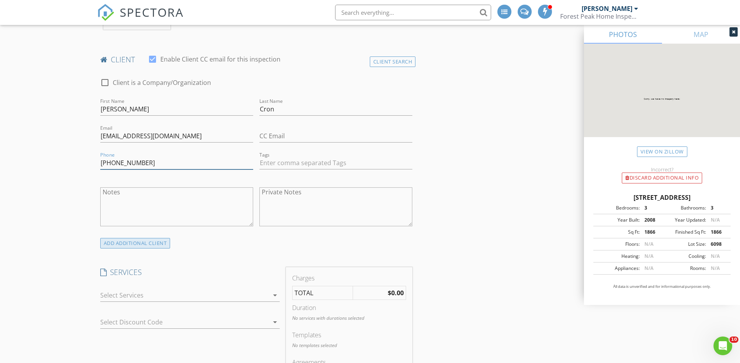
type input "503-709-6738"
click at [147, 243] on div "ADD ADDITIONAL client" at bounding box center [135, 243] width 70 height 11
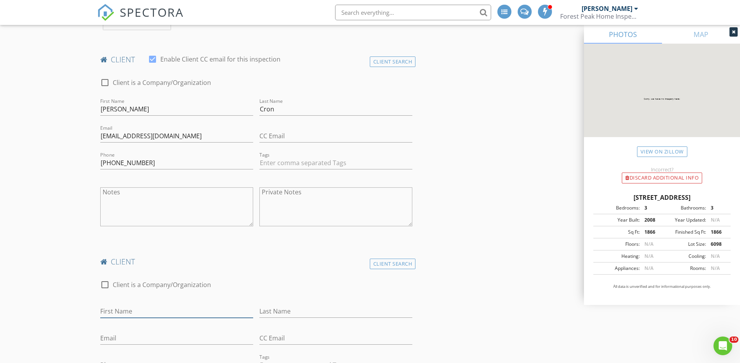
click at [143, 312] on input "First Name" at bounding box center [176, 311] width 153 height 13
type input "Rebekah"
type input "Cron"
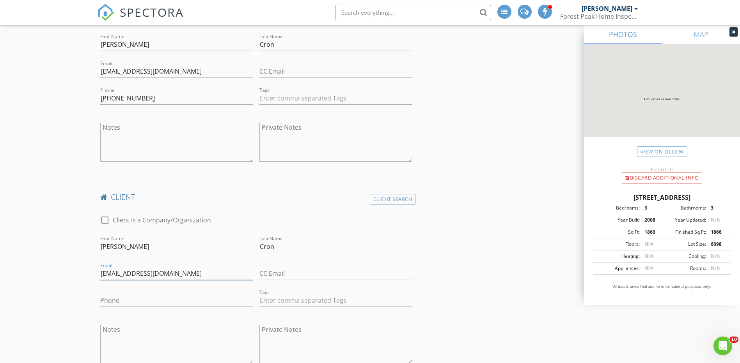
scroll to position [455, 0]
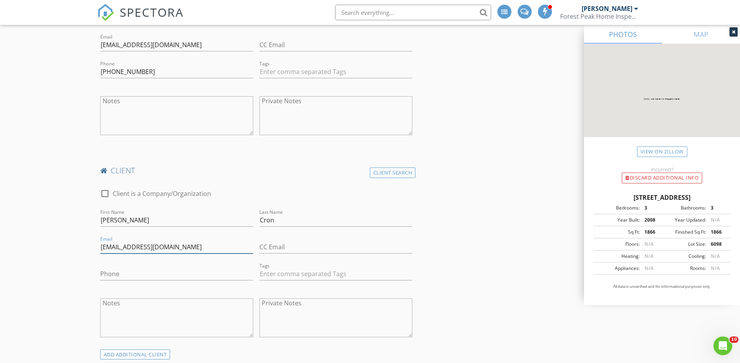
type input "rebekahcron@icloud.com"
click at [141, 272] on input "Phone" at bounding box center [176, 274] width 153 height 13
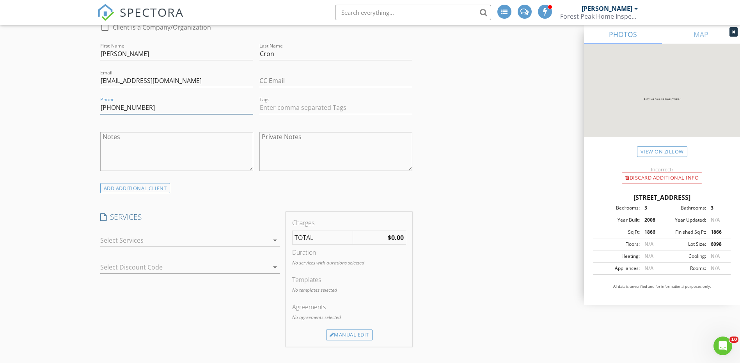
scroll to position [637, 0]
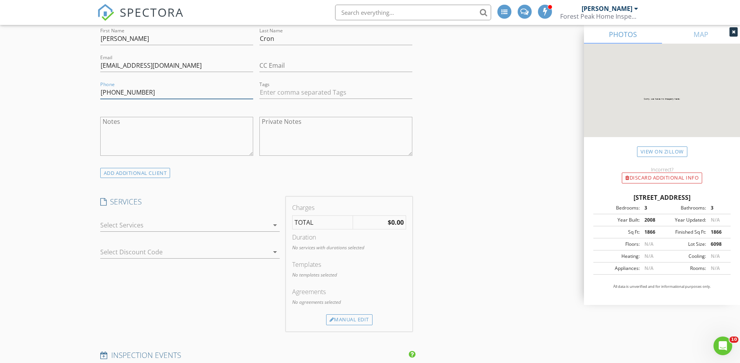
type input "503-329-1154"
click at [146, 221] on div at bounding box center [184, 225] width 168 height 12
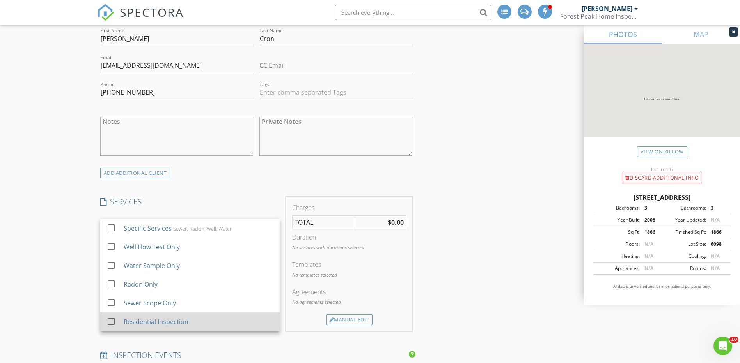
click at [143, 320] on div "Residential Inspection" at bounding box center [155, 321] width 65 height 9
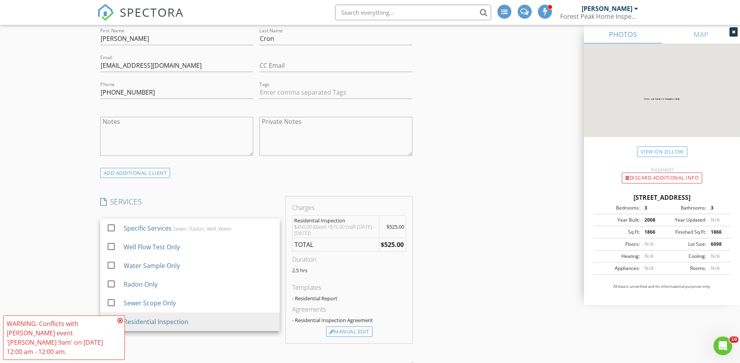
click at [69, 278] on div "New Inspection INSPECTOR(S) check_box Dylan Ashley PRIMARY Dylan Ashley arrow_d…" at bounding box center [370, 227] width 740 height 1637
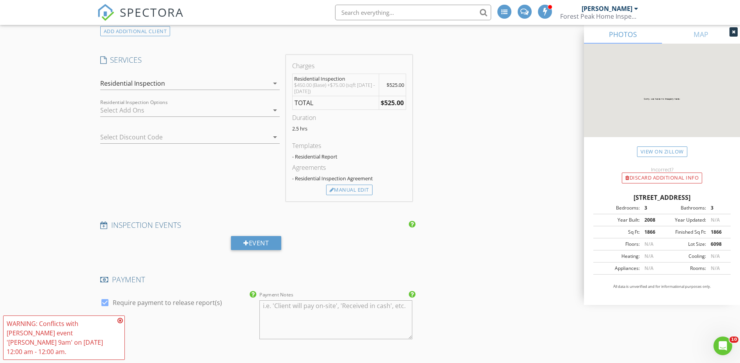
scroll to position [910, 0]
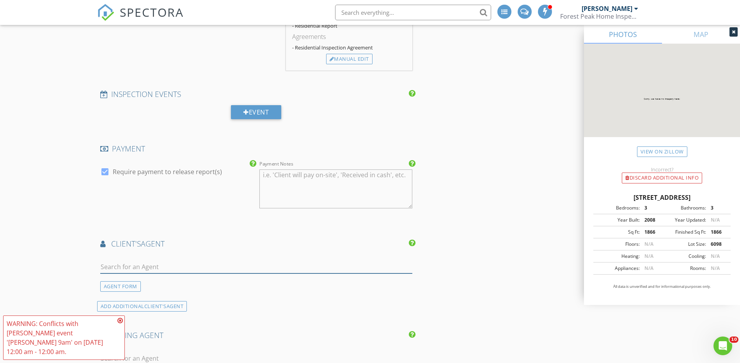
click at [166, 267] on input "text" at bounding box center [256, 267] width 312 height 13
type input "sharon"
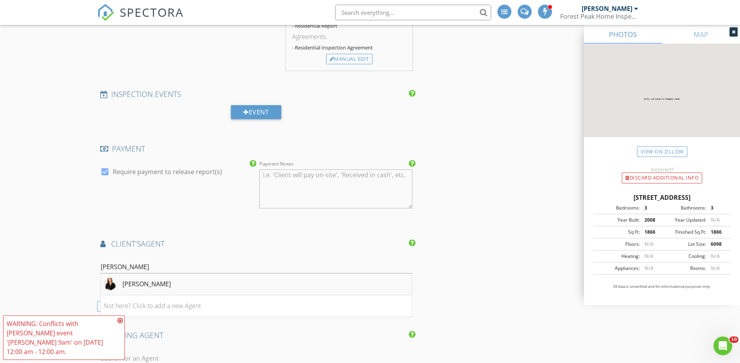
click at [164, 287] on div "Sharon Rockett" at bounding box center [146, 284] width 48 height 9
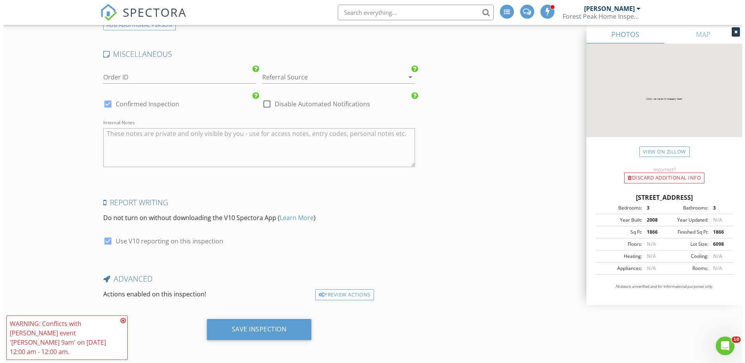
scroll to position [1467, 0]
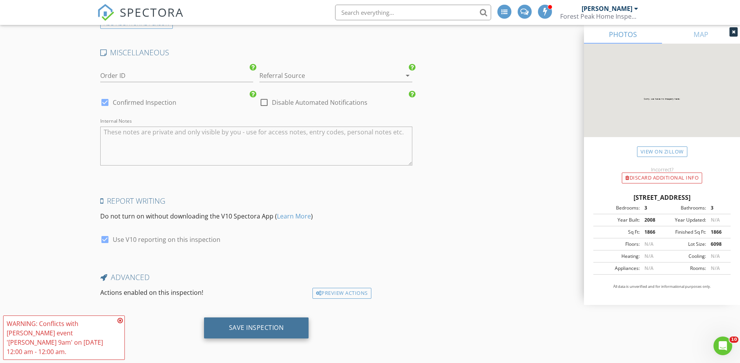
click at [230, 330] on div "Save Inspection" at bounding box center [256, 328] width 55 height 8
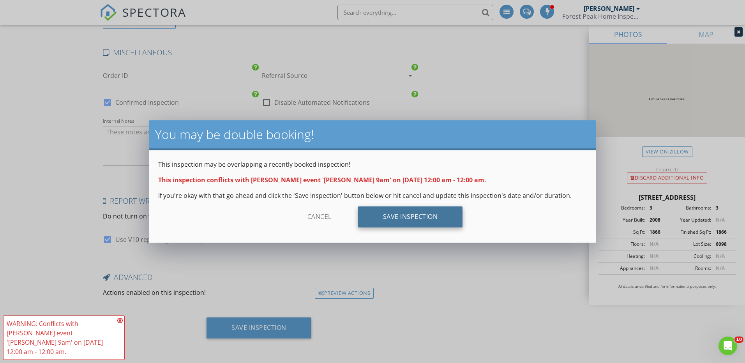
click at [387, 222] on div "Save Inspection" at bounding box center [410, 217] width 105 height 21
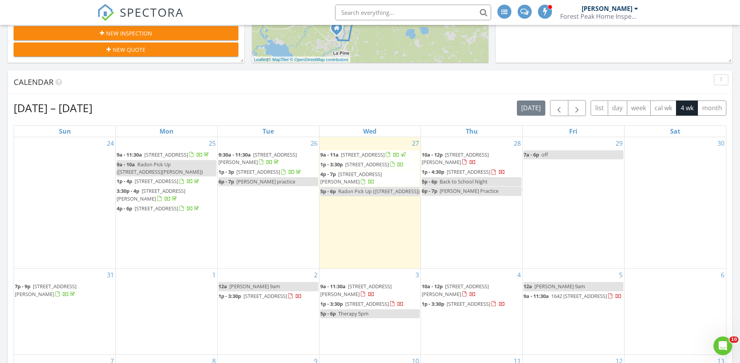
scroll to position [273, 0]
click at [554, 290] on span "[PERSON_NAME] 9am" at bounding box center [559, 286] width 51 height 7
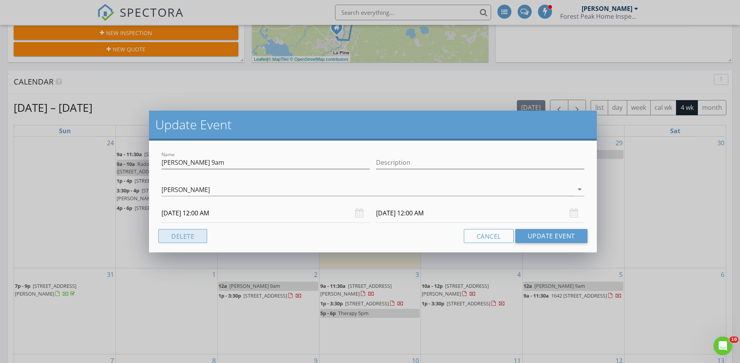
click at [177, 239] on button "Delete" at bounding box center [182, 236] width 49 height 14
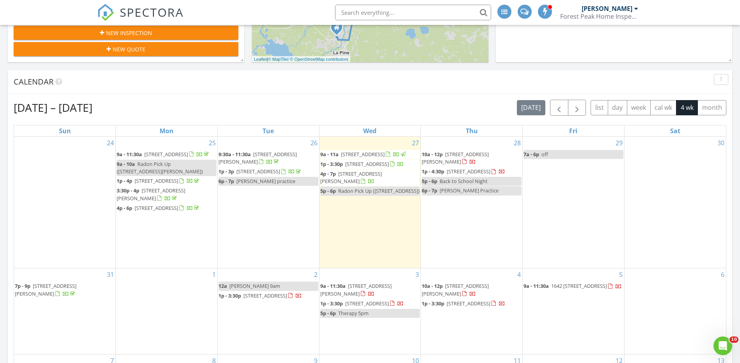
scroll to position [0, 0]
